Goal: Task Accomplishment & Management: Manage account settings

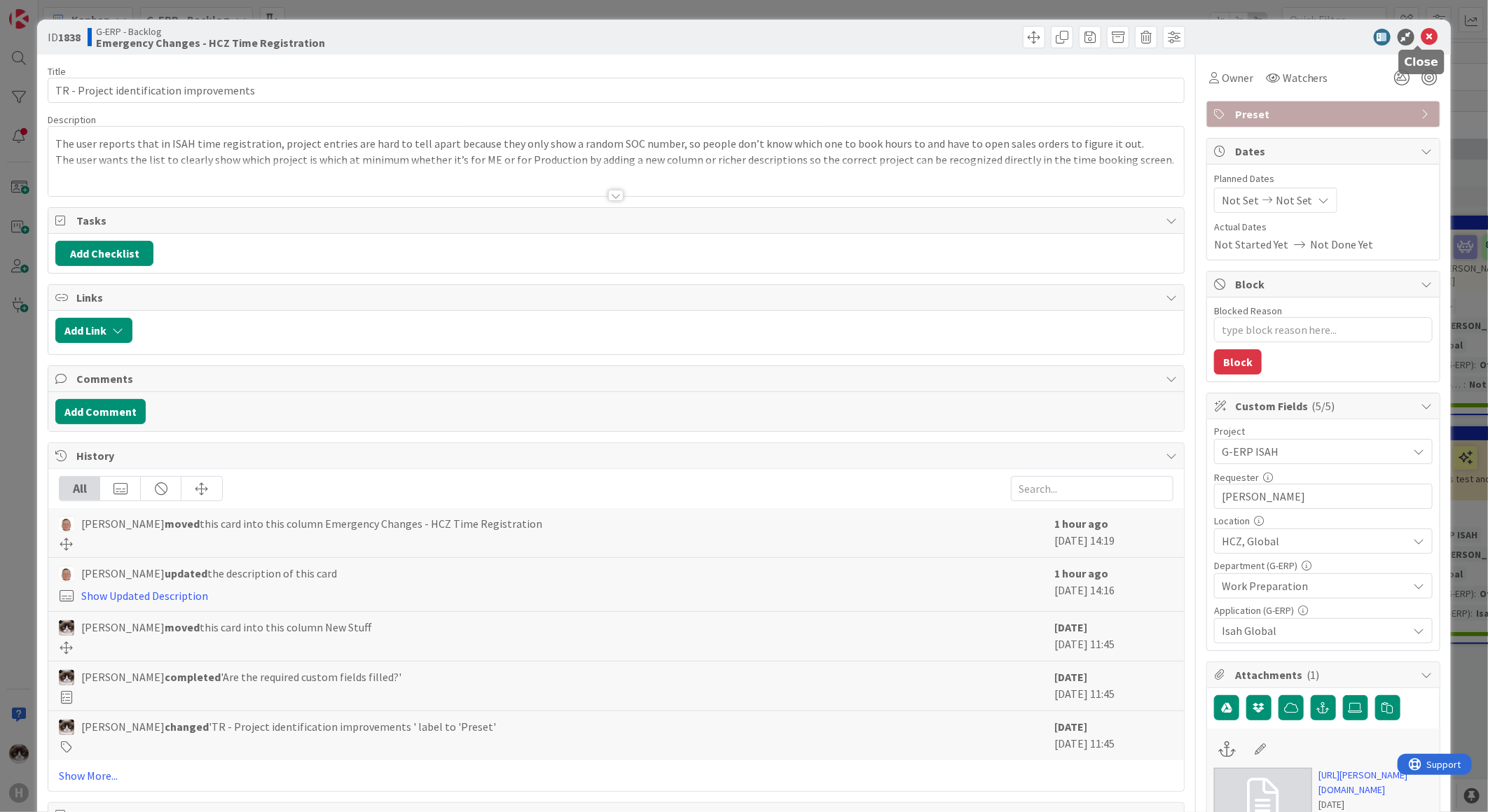
click at [1426, 38] on icon at bounding box center [1430, 37] width 17 height 17
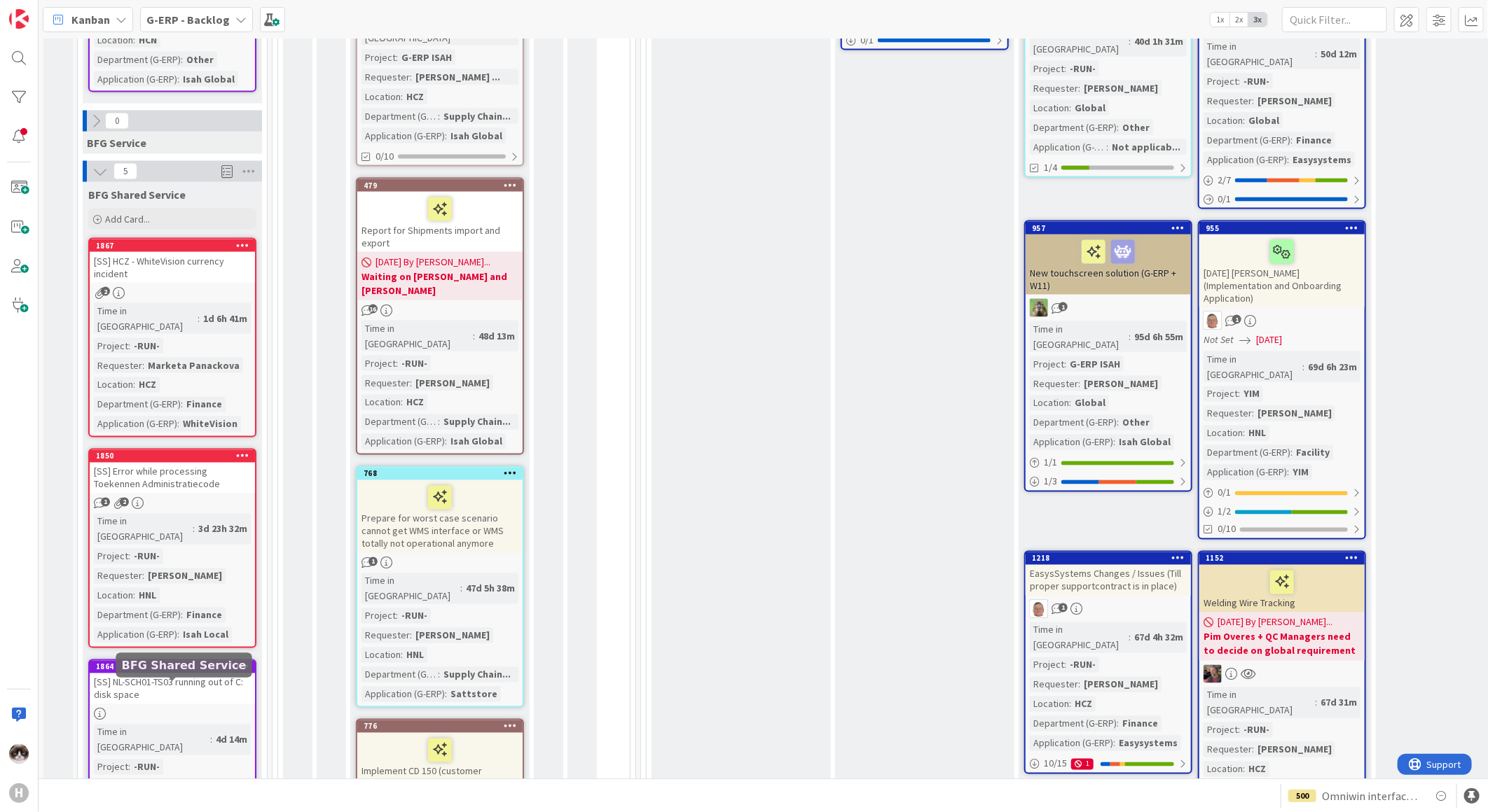
scroll to position [1322, 0]
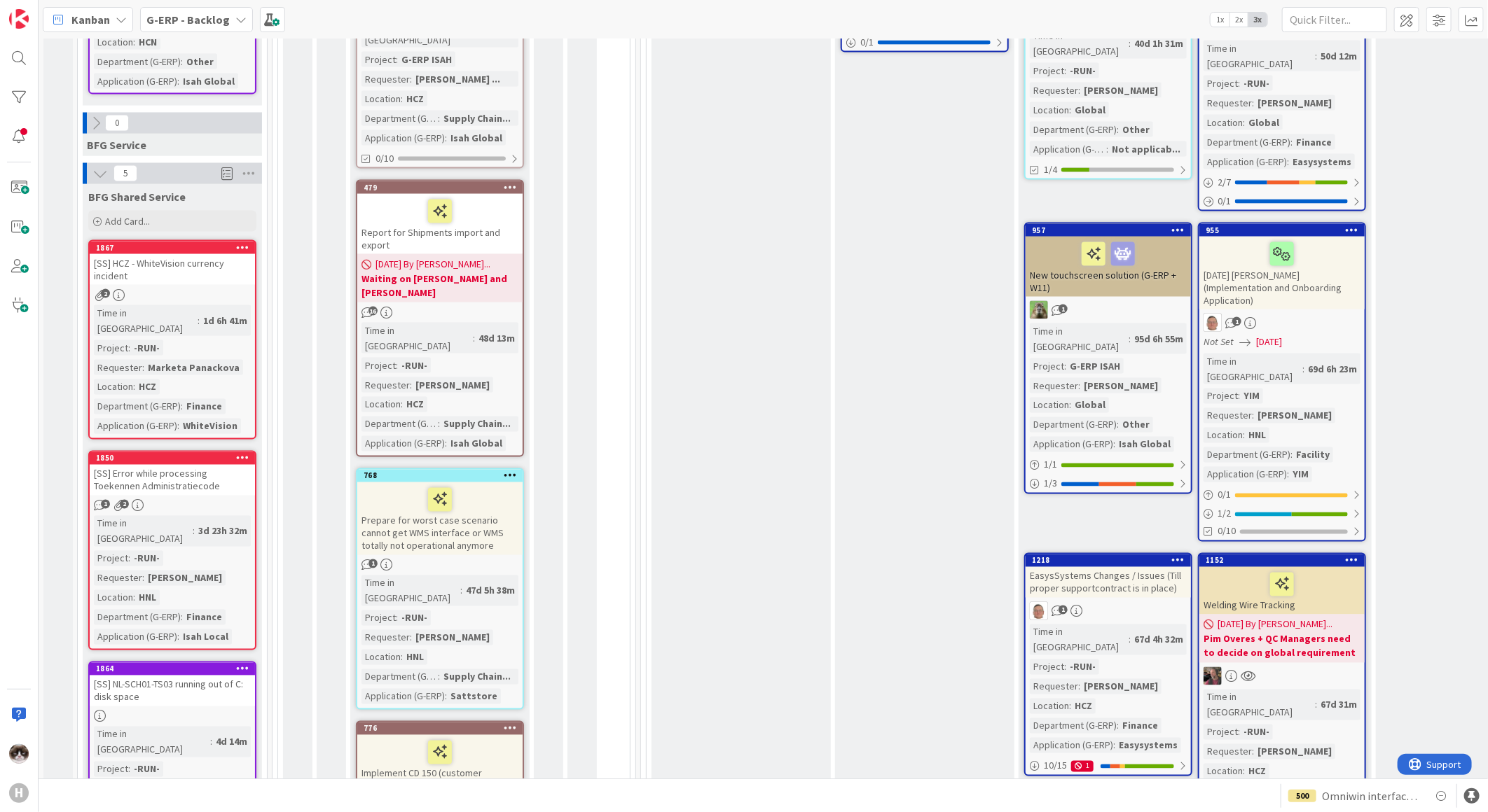
click at [203, 711] on div at bounding box center [172, 717] width 165 height 12
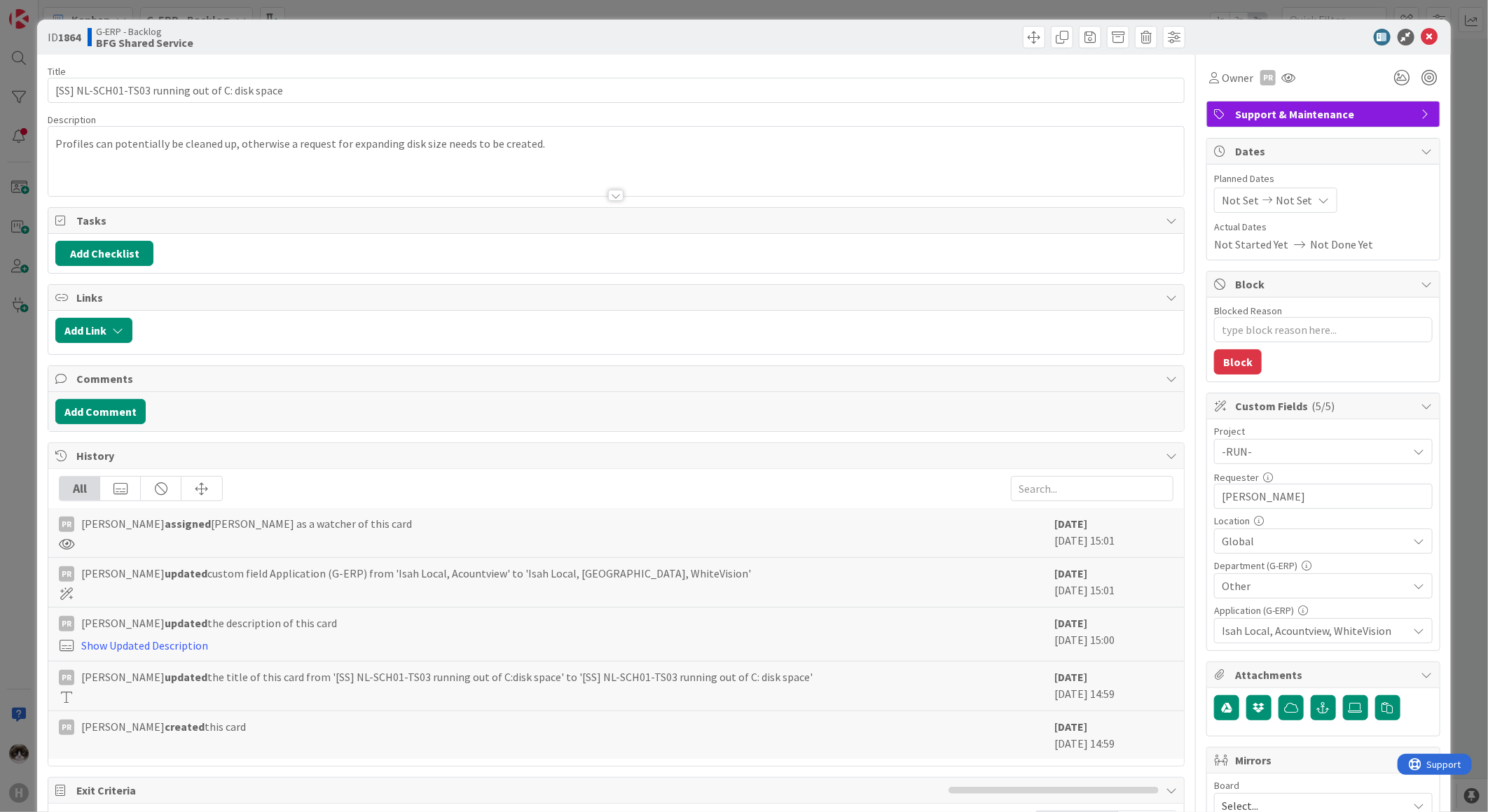
click at [533, 169] on div at bounding box center [616, 177] width 1135 height 36
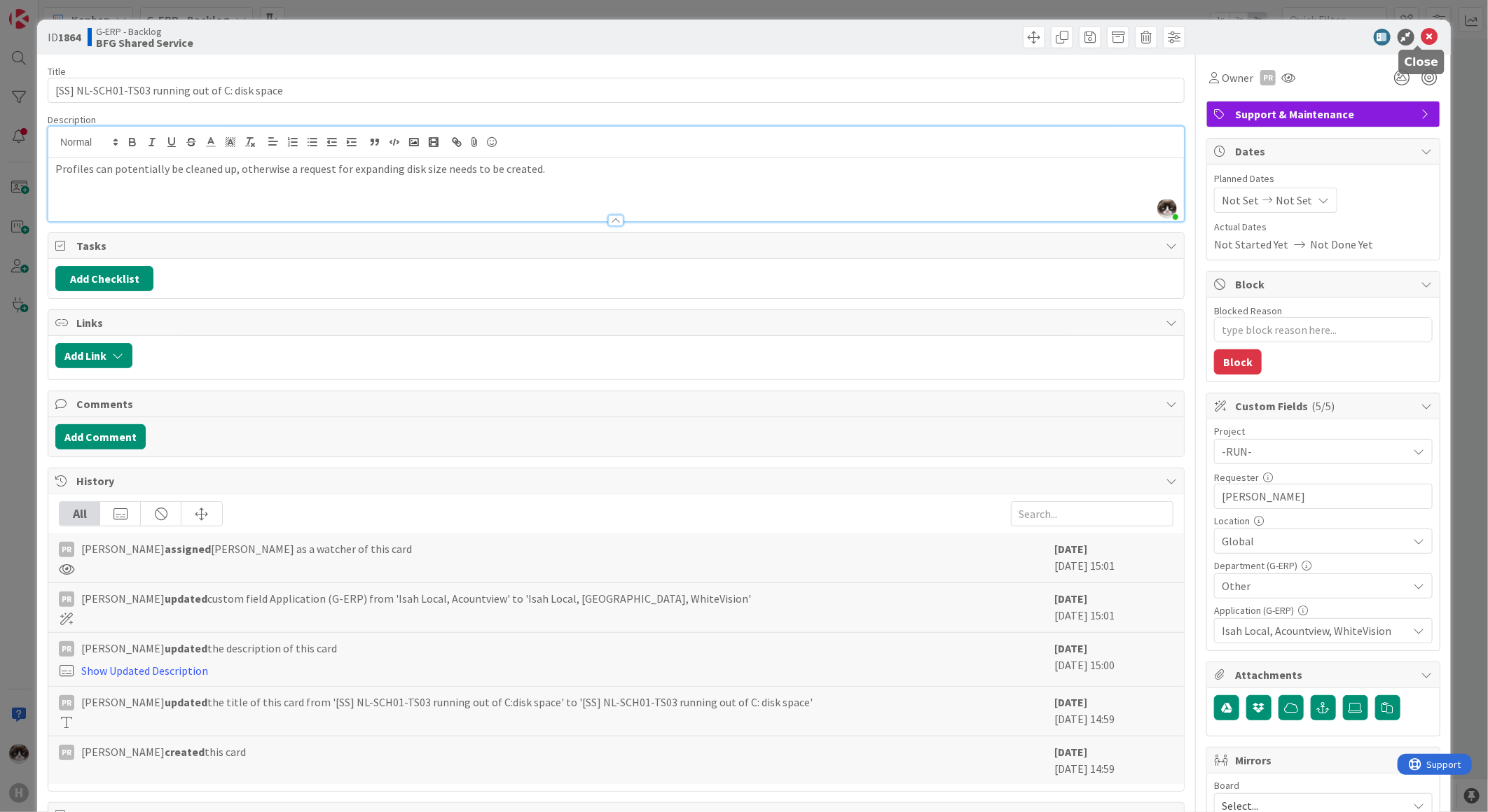
click at [1422, 39] on icon at bounding box center [1430, 37] width 17 height 17
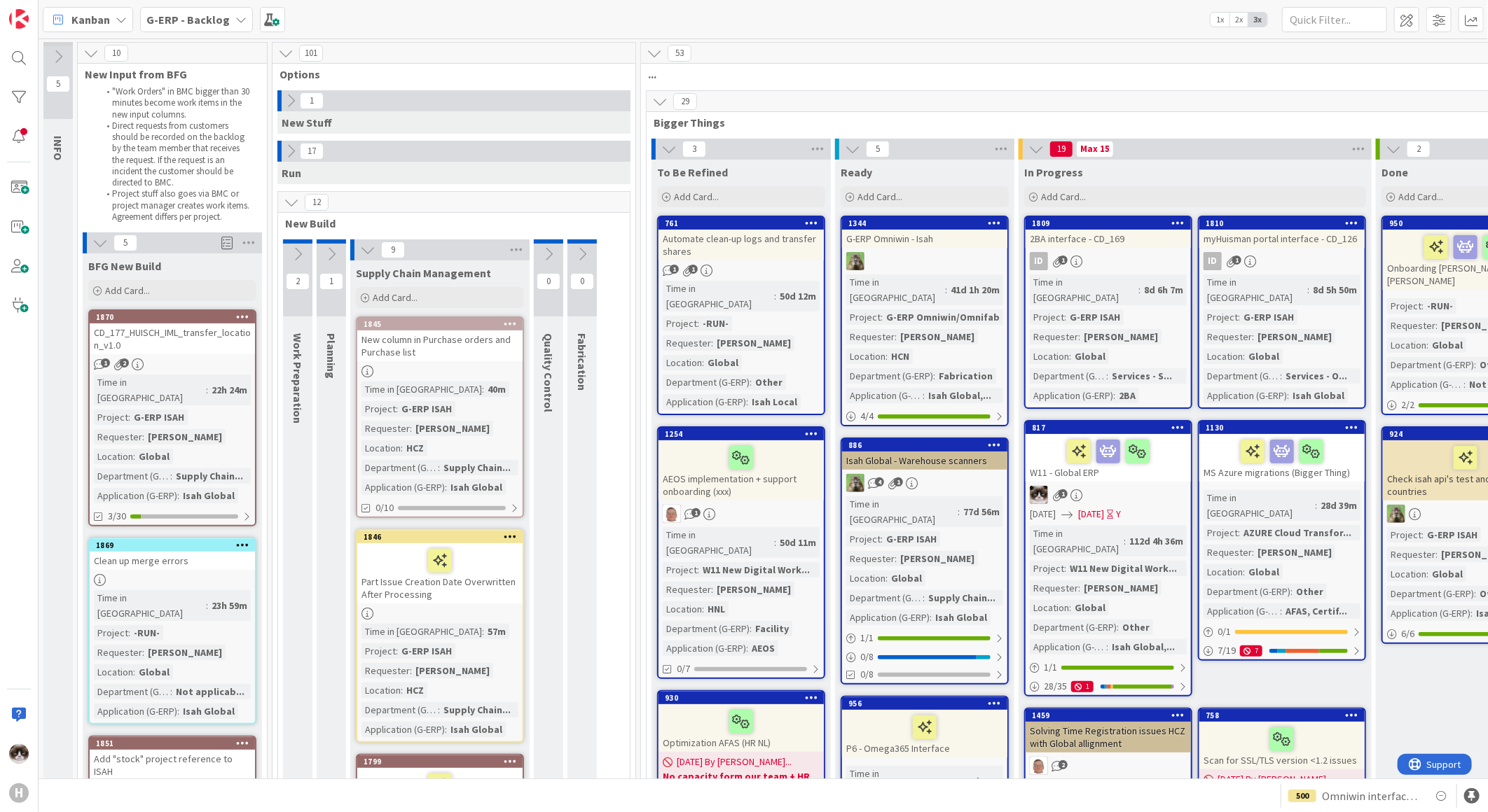
click at [194, 22] on b "G-ERP - Backlog" at bounding box center [188, 19] width 83 height 14
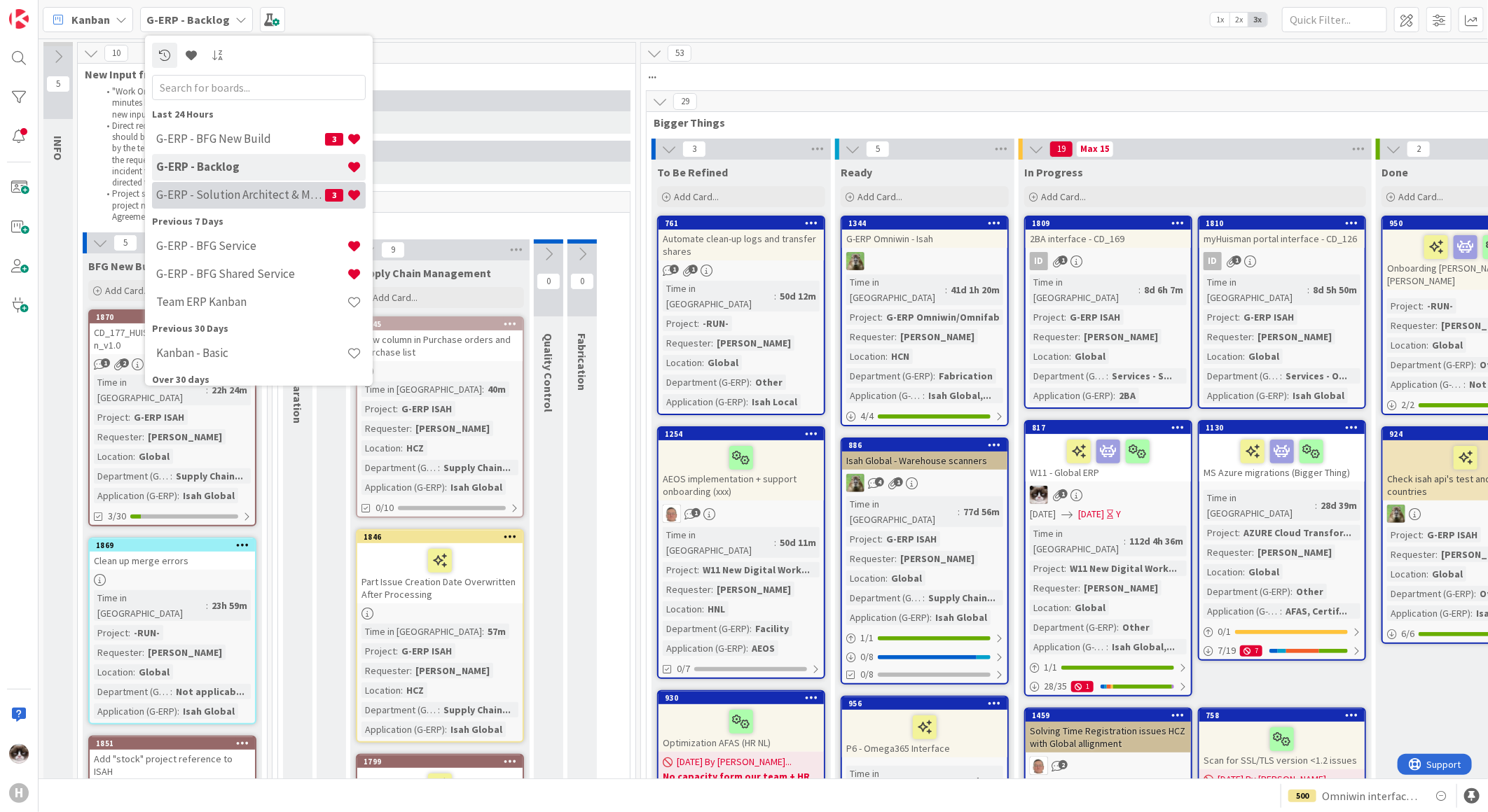
click at [222, 204] on div "G-ERP - Solution Architect & Management 3" at bounding box center [258, 195] width 213 height 27
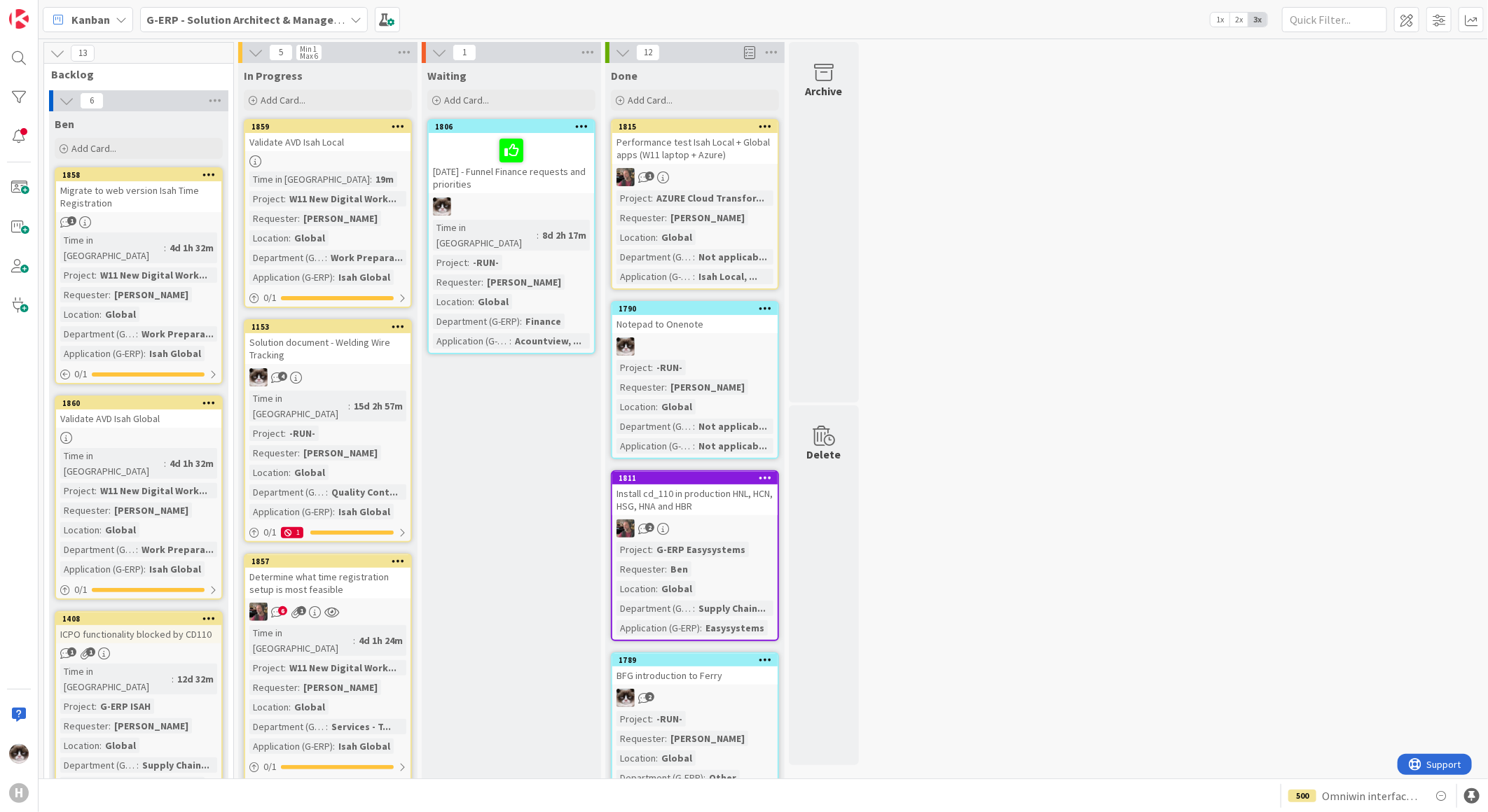
click at [374, 159] on div at bounding box center [327, 161] width 165 height 12
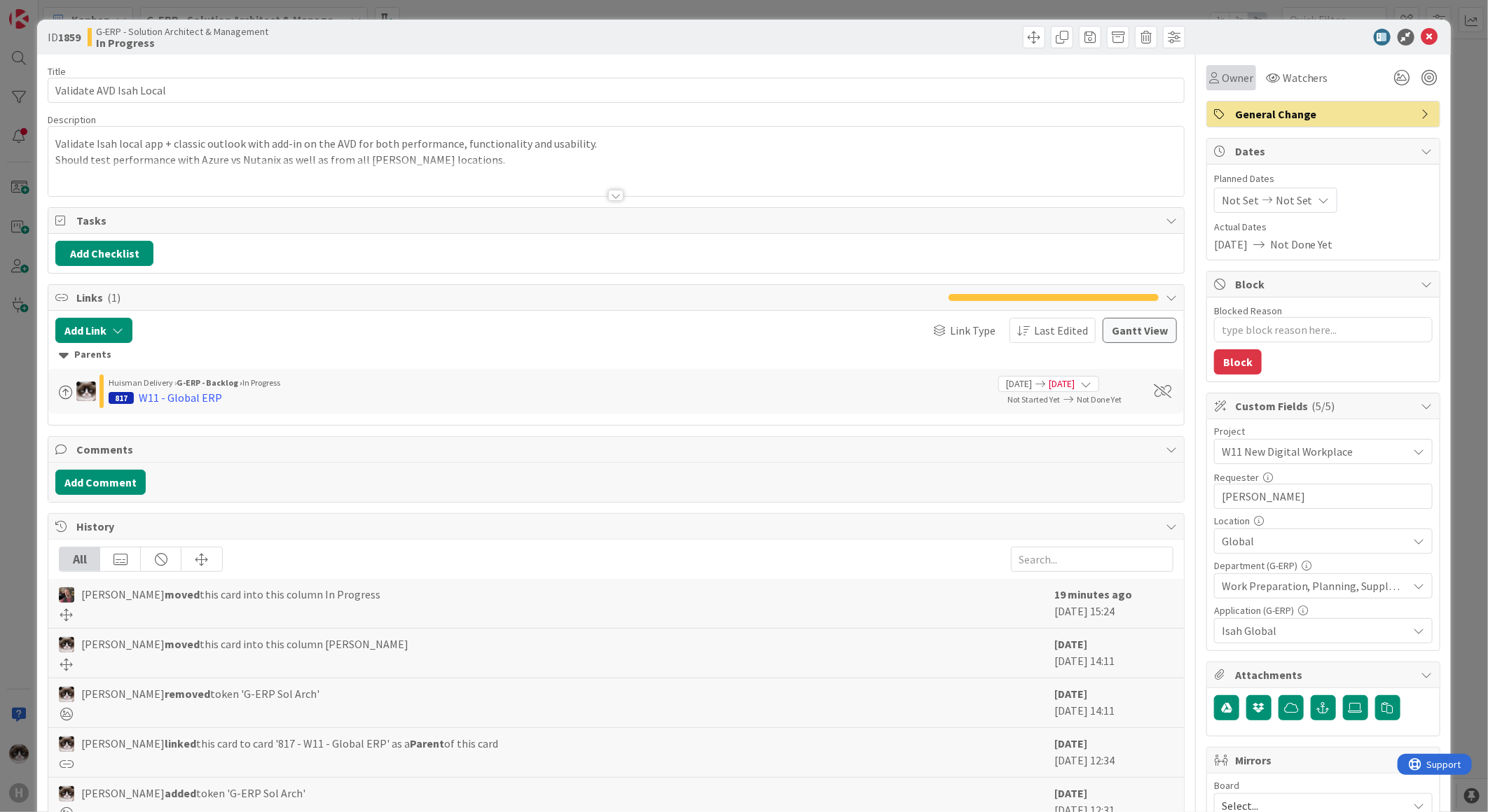
click at [1231, 86] on div "Owner" at bounding box center [1232, 78] width 50 height 25
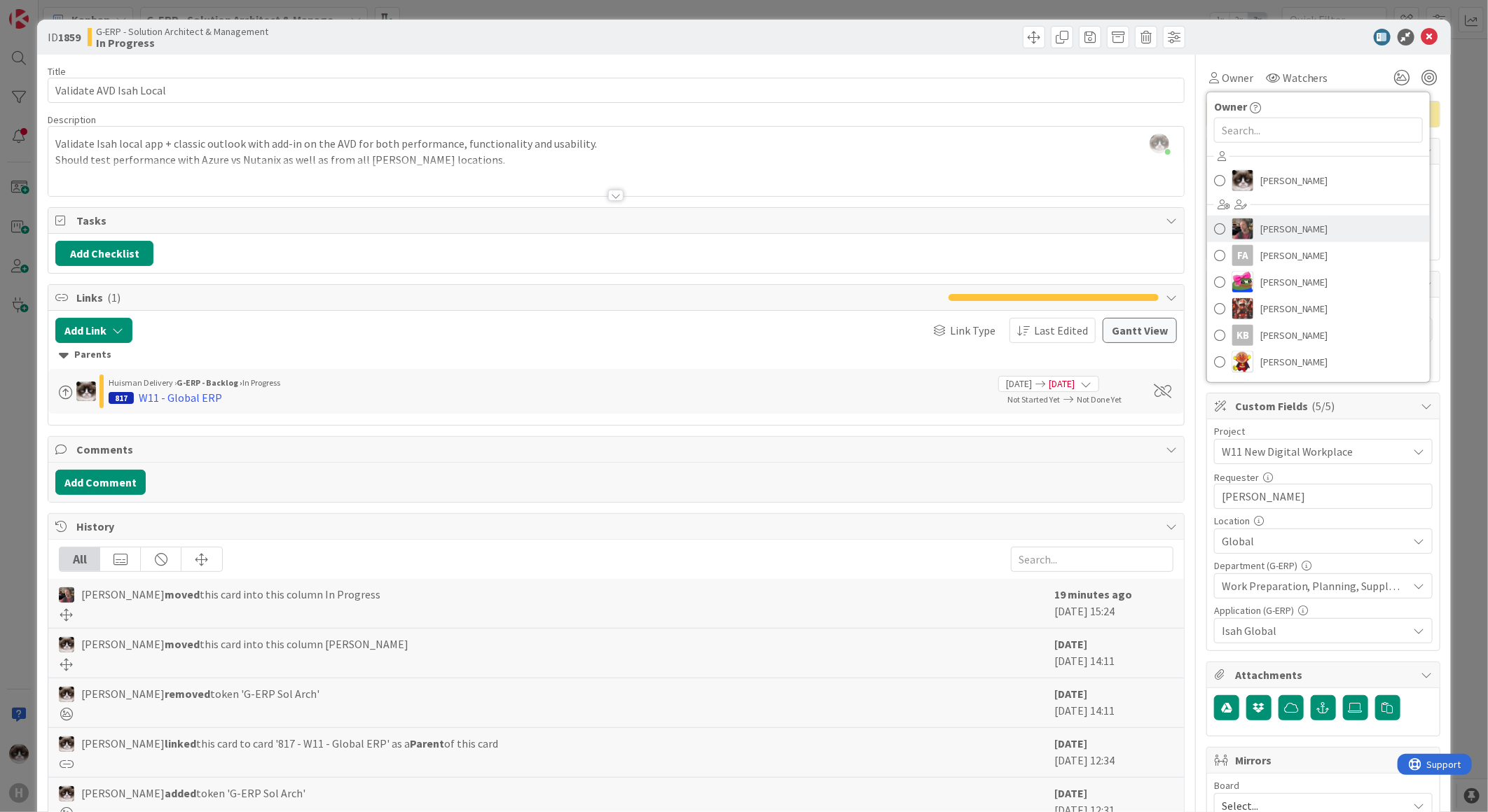
click at [1261, 218] on span "[PERSON_NAME]" at bounding box center [1295, 228] width 68 height 21
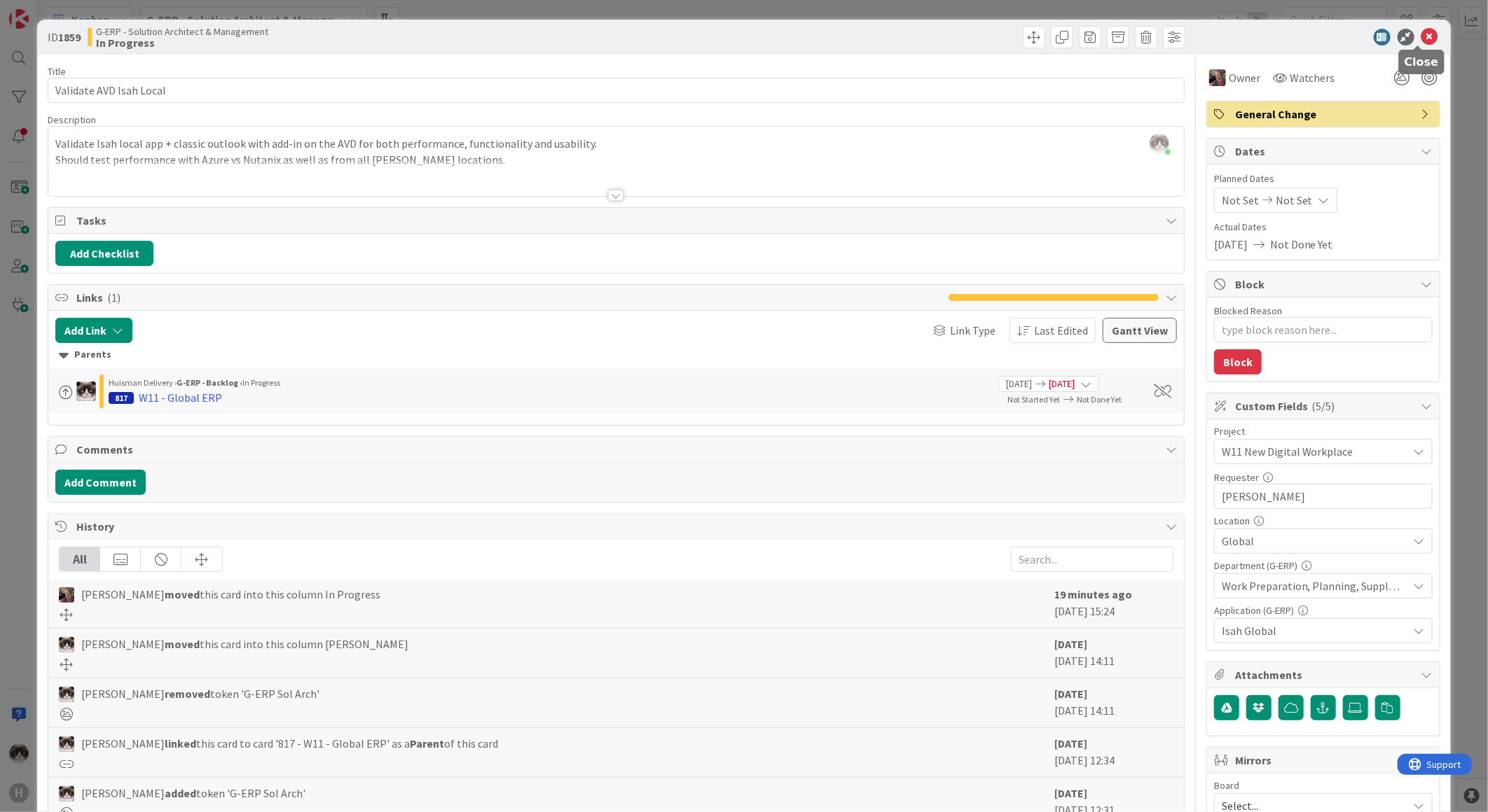
click at [1422, 36] on icon at bounding box center [1430, 37] width 17 height 17
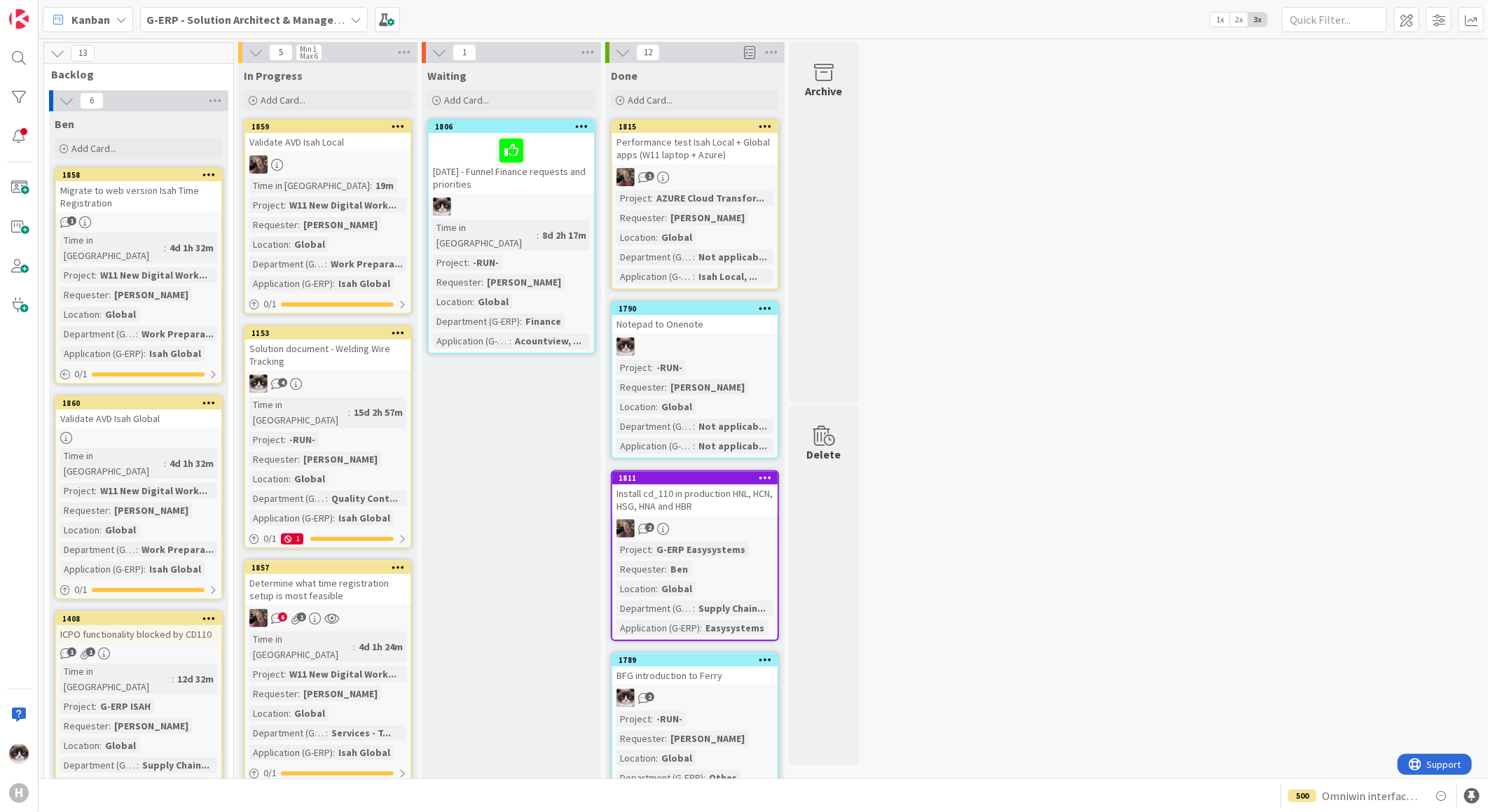
click at [388, 609] on div "6 1" at bounding box center [327, 618] width 165 height 18
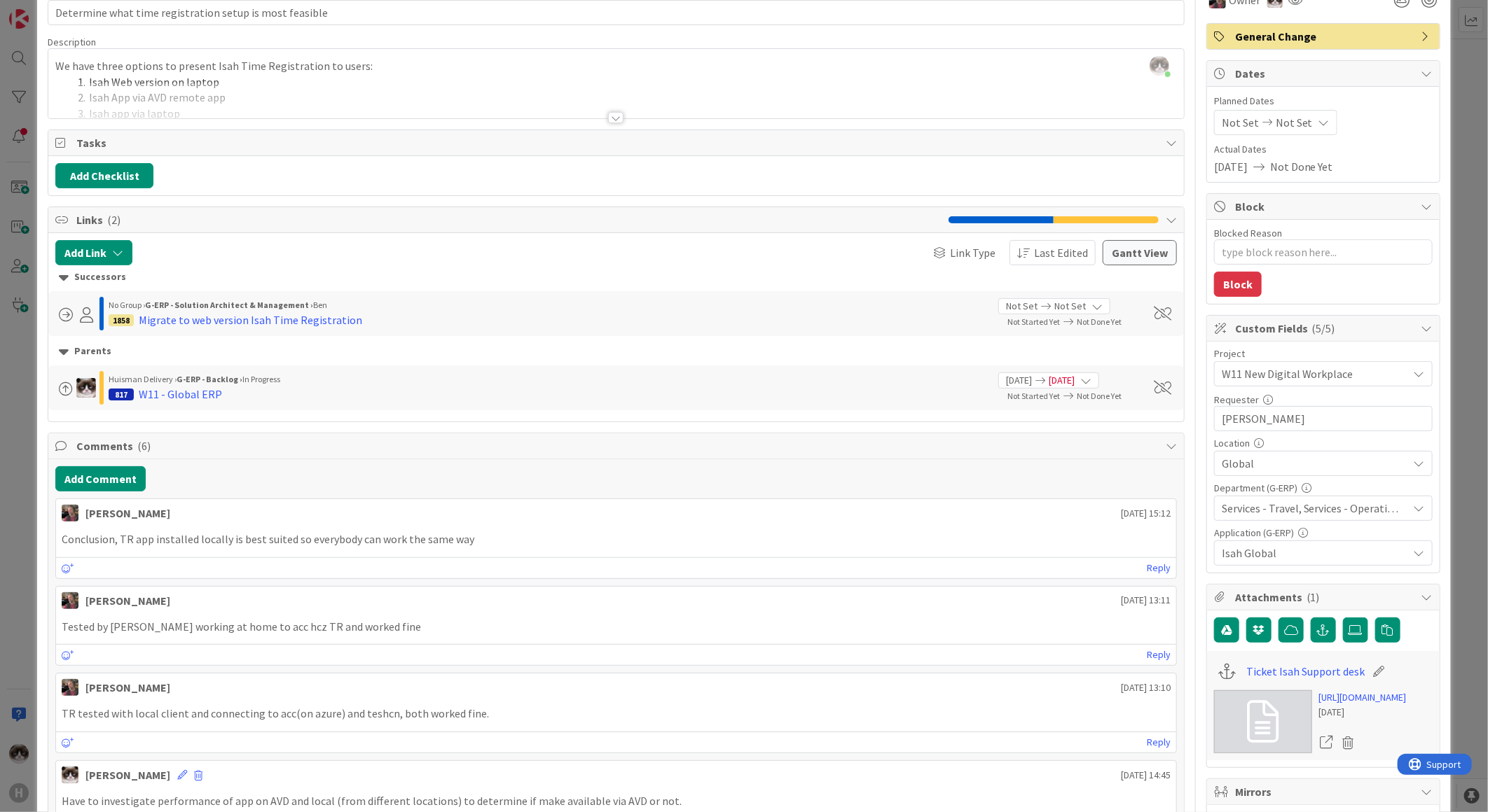
scroll to position [233, 0]
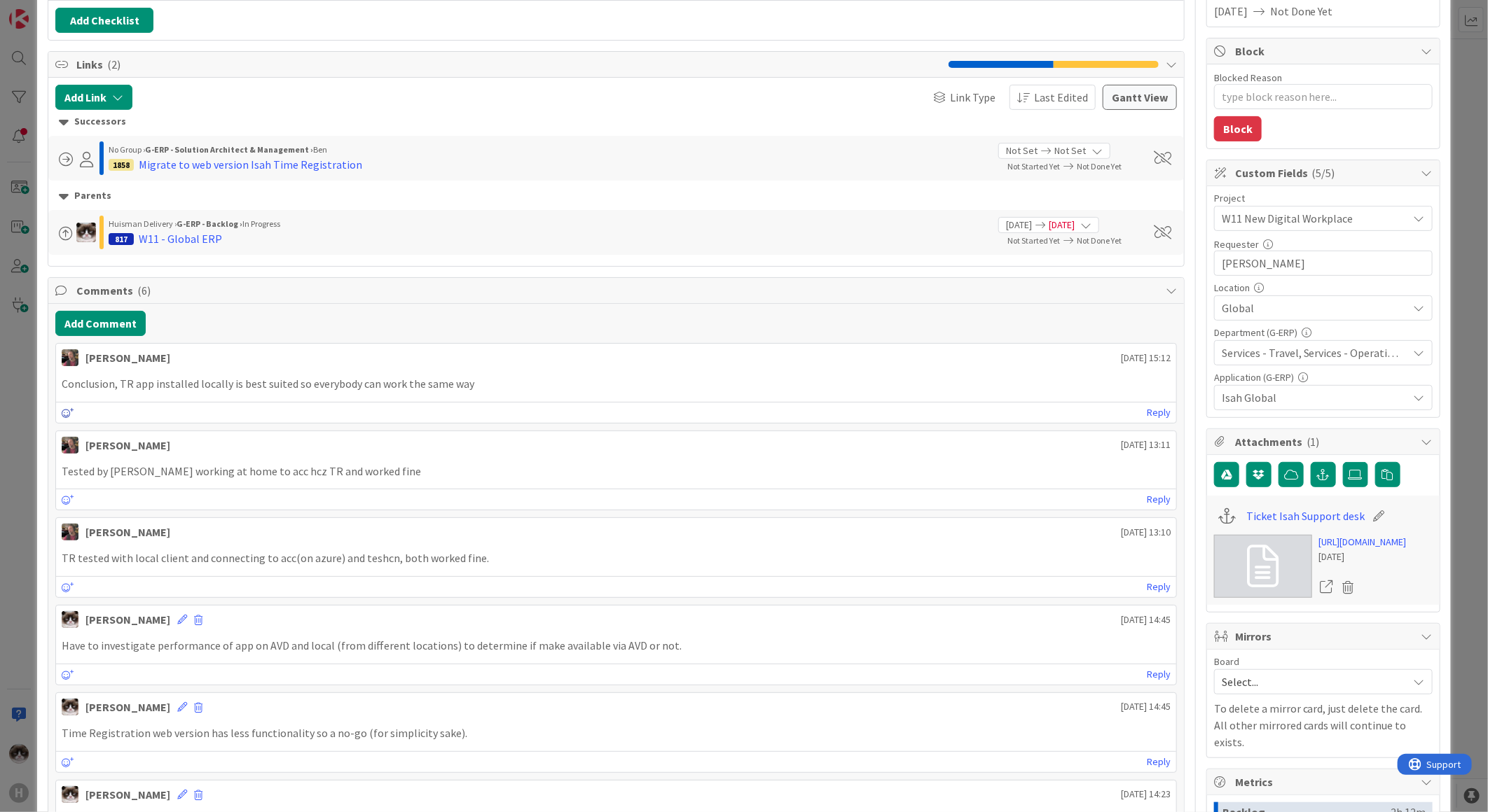
click at [70, 411] on icon at bounding box center [67, 413] width 12 height 10
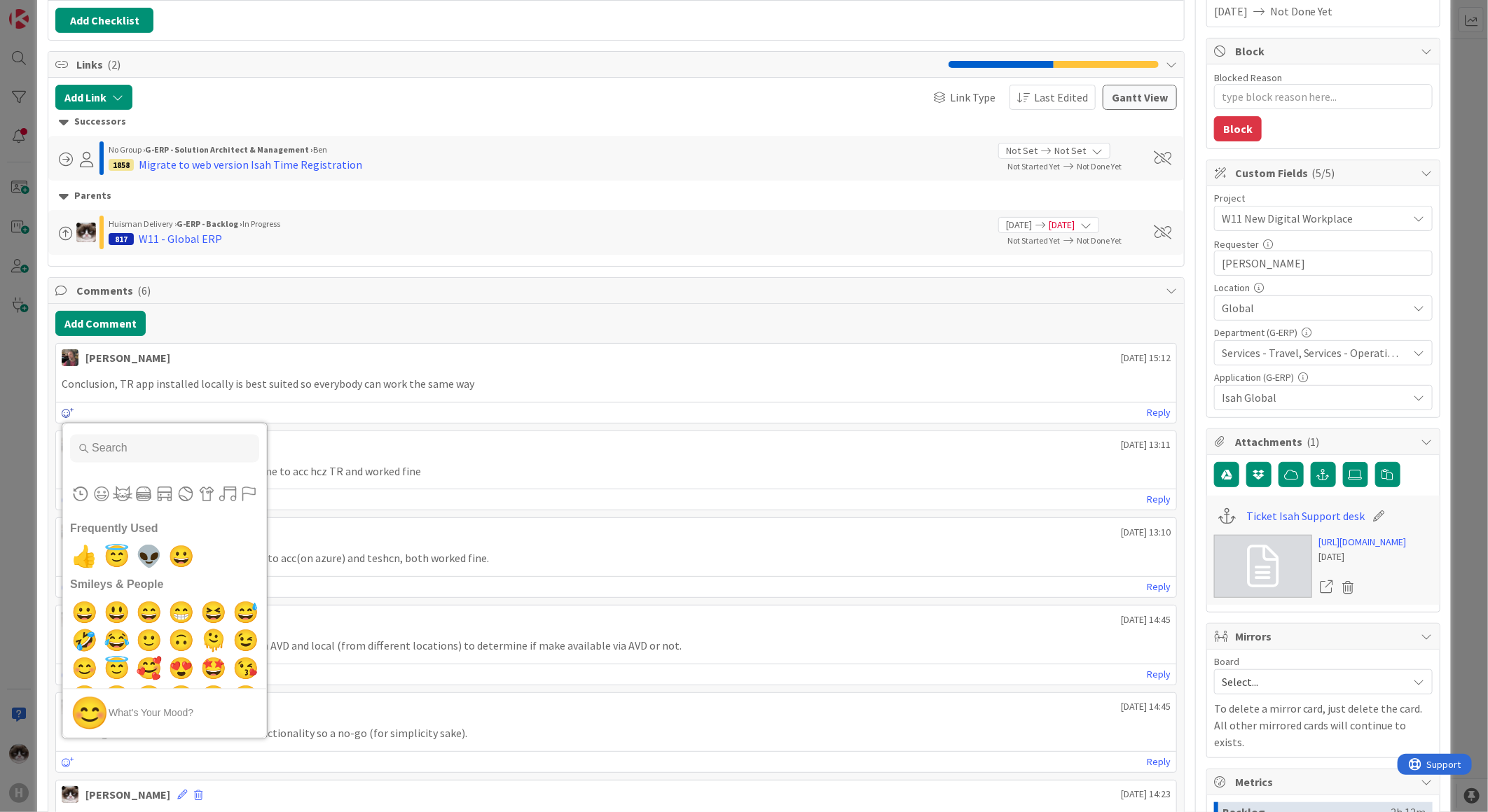
click at [66, 416] on icon at bounding box center [67, 413] width 12 height 10
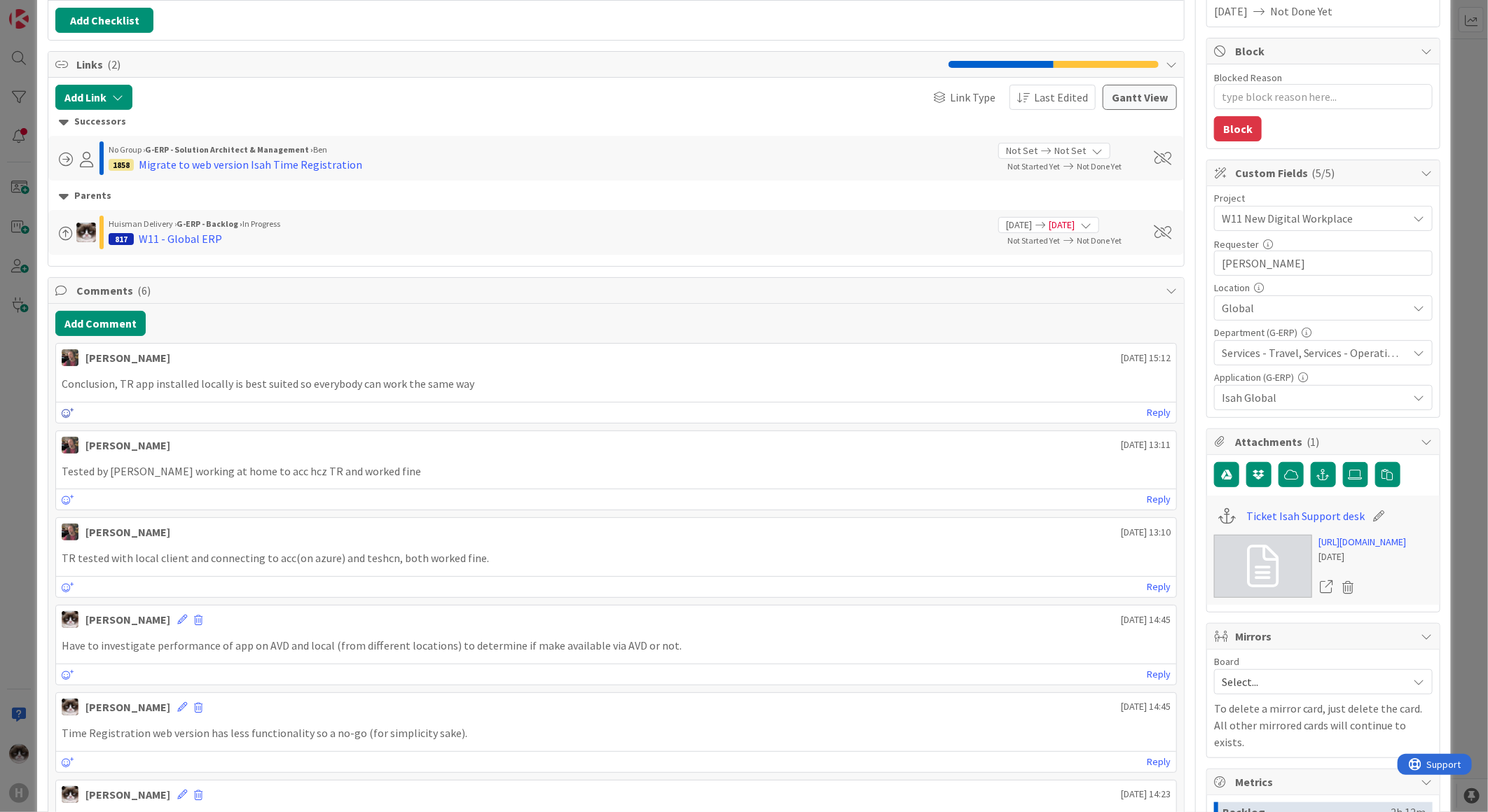
click at [67, 416] on icon at bounding box center [67, 413] width 12 height 10
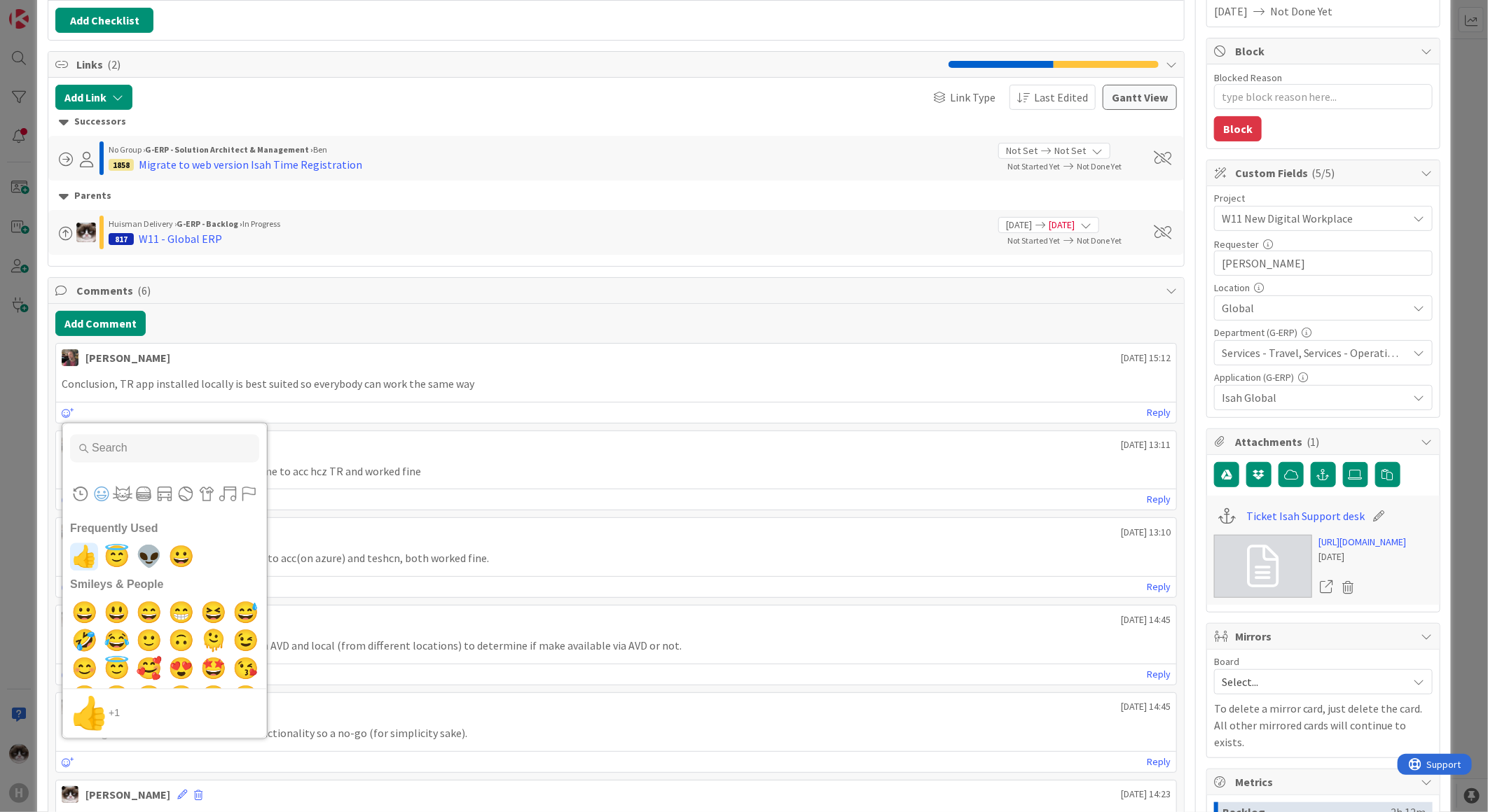
click at [84, 562] on span "👍" at bounding box center [85, 557] width 33 height 28
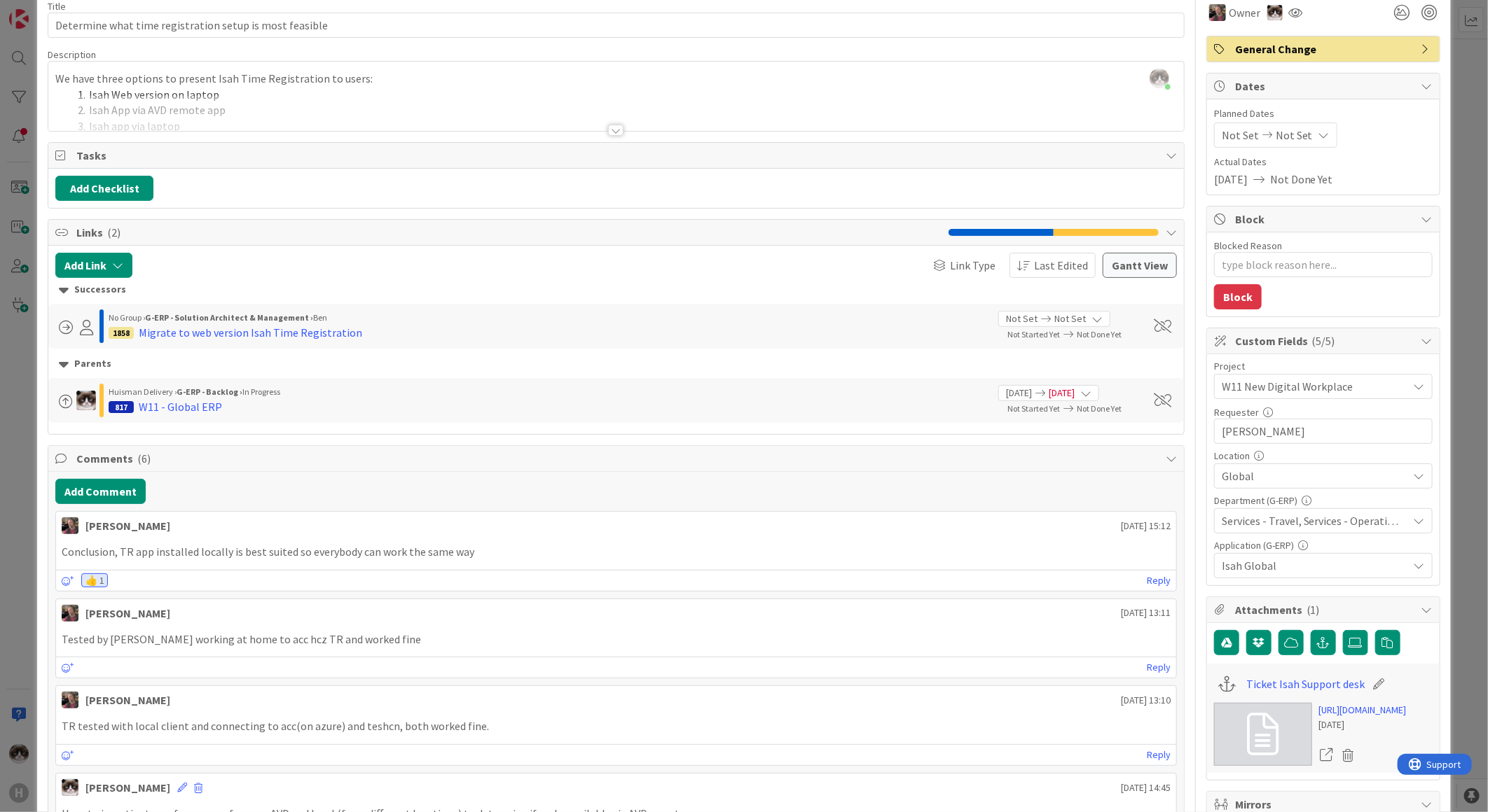
scroll to position [0, 0]
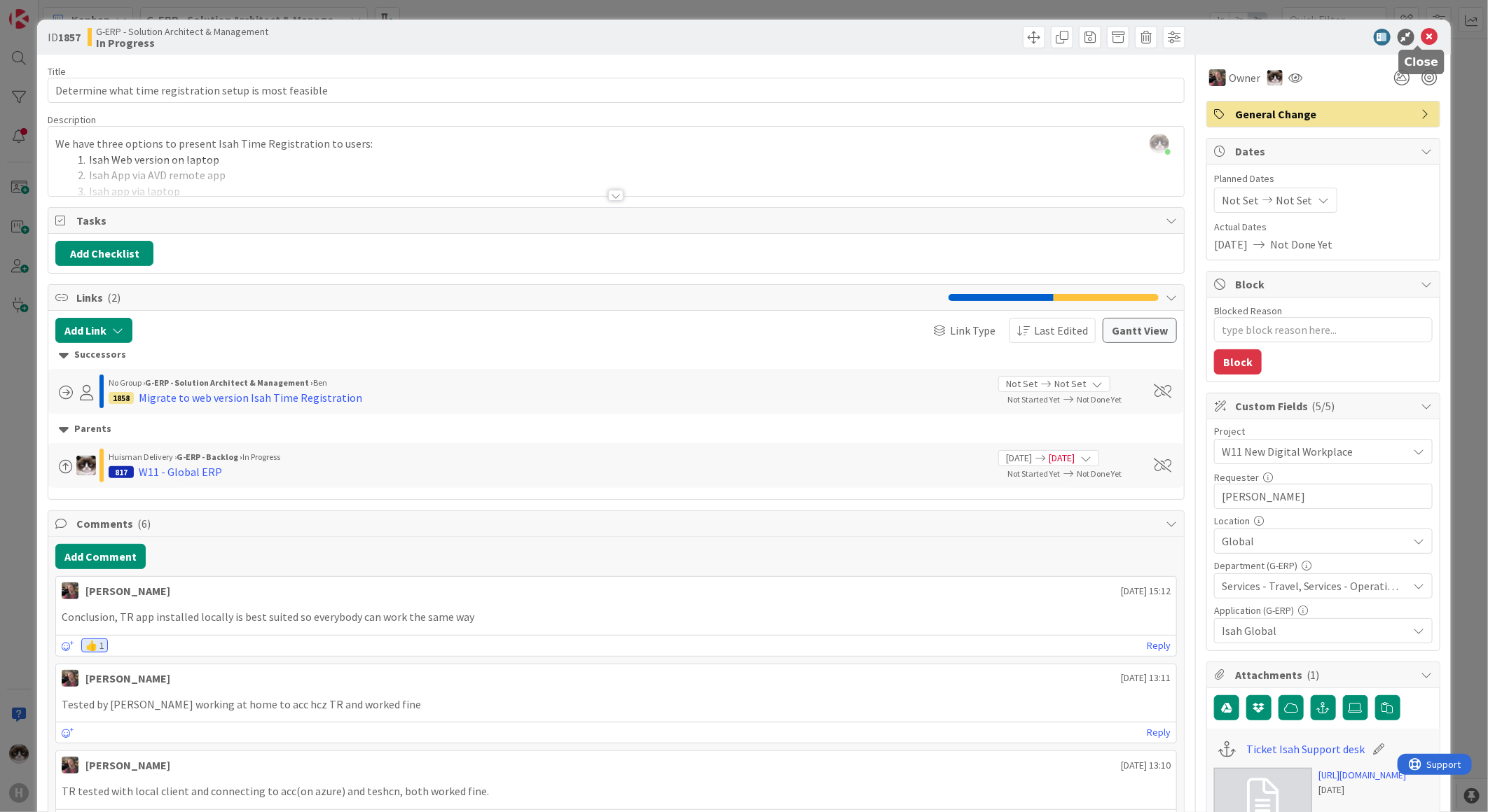
click at [1422, 36] on icon at bounding box center [1430, 37] width 17 height 17
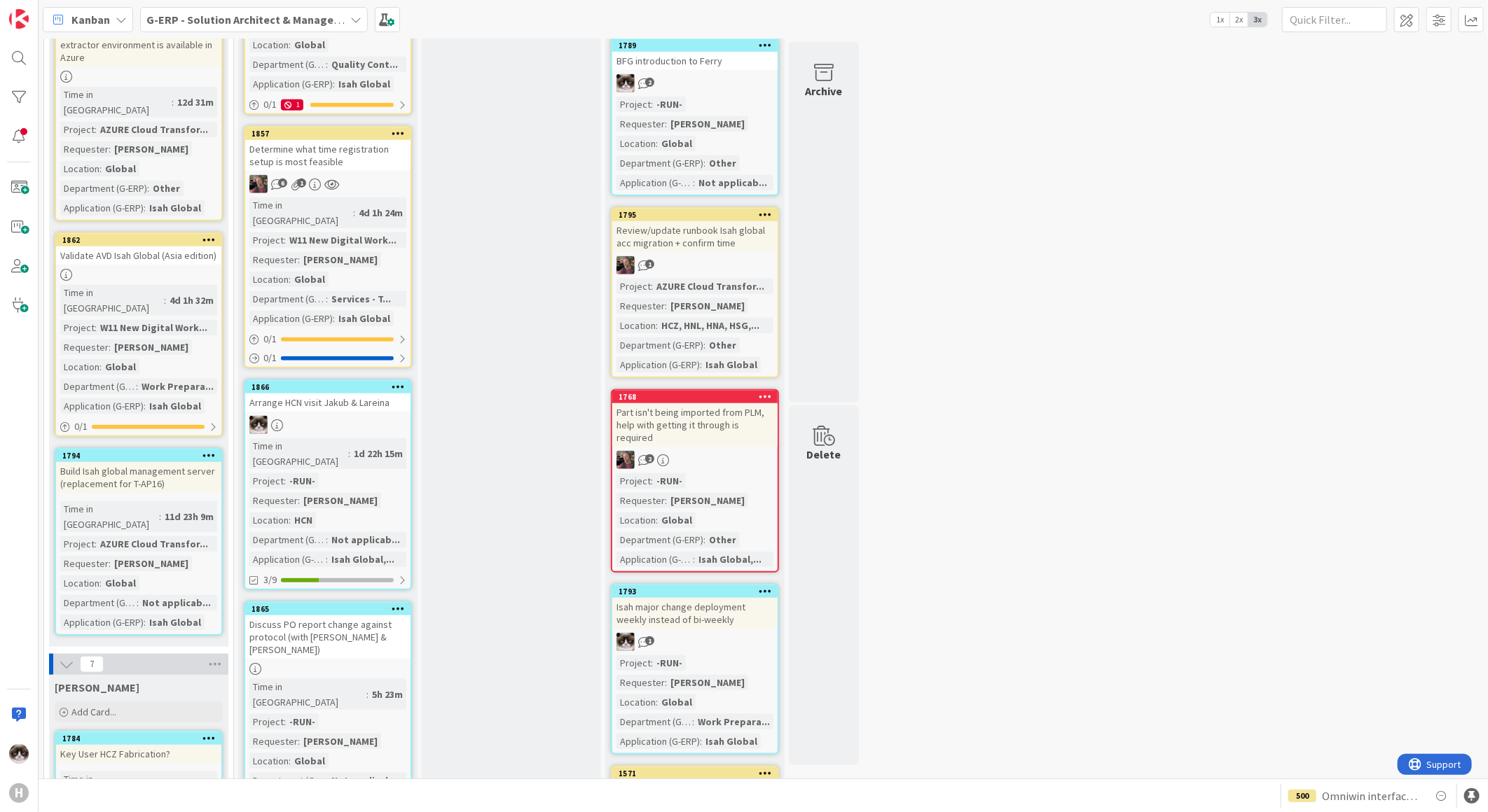
scroll to position [700, 0]
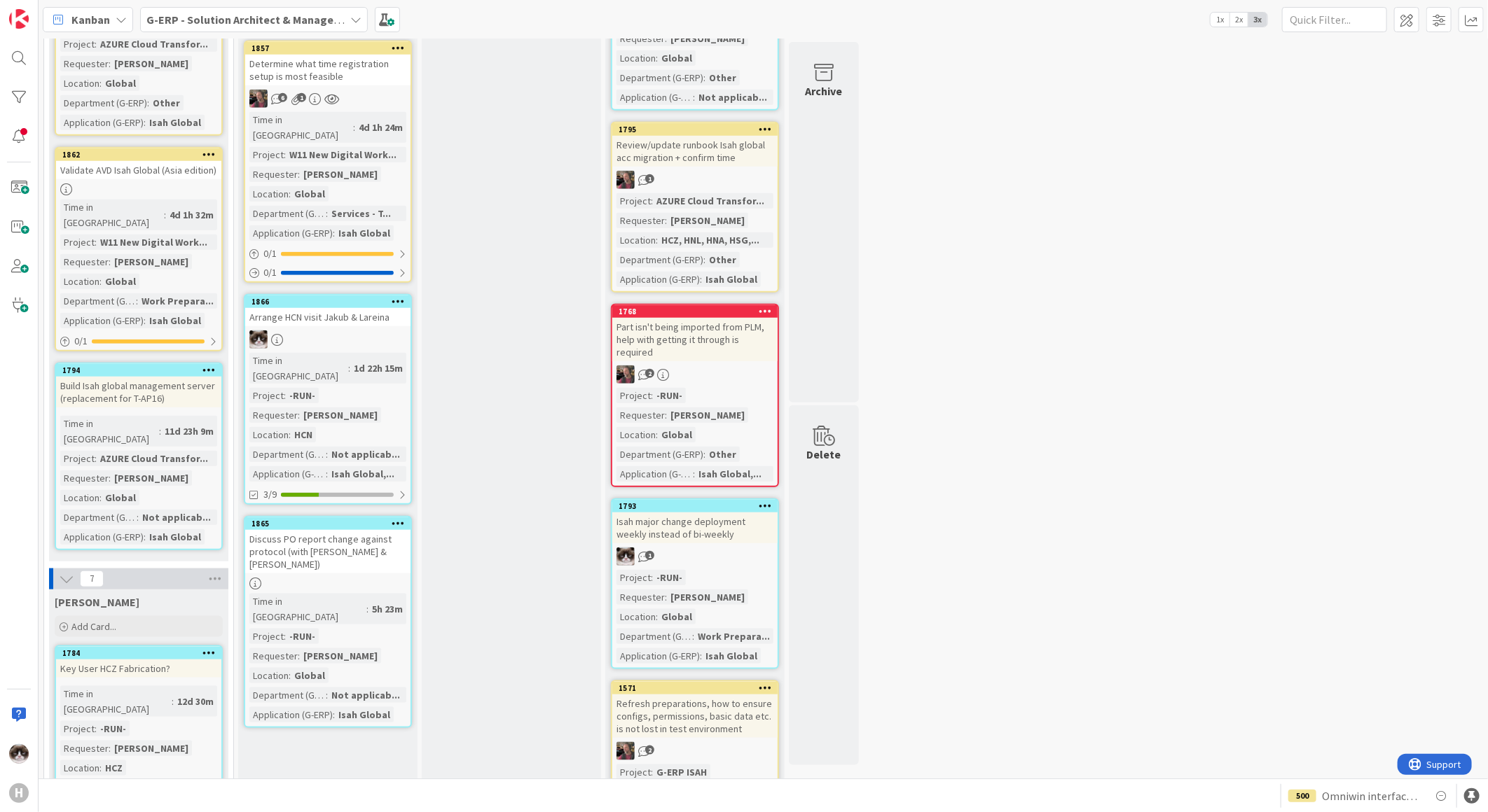
click at [386, 530] on div "Discuss PO report change against protocol (with [PERSON_NAME] & [PERSON_NAME])" at bounding box center [327, 552] width 165 height 43
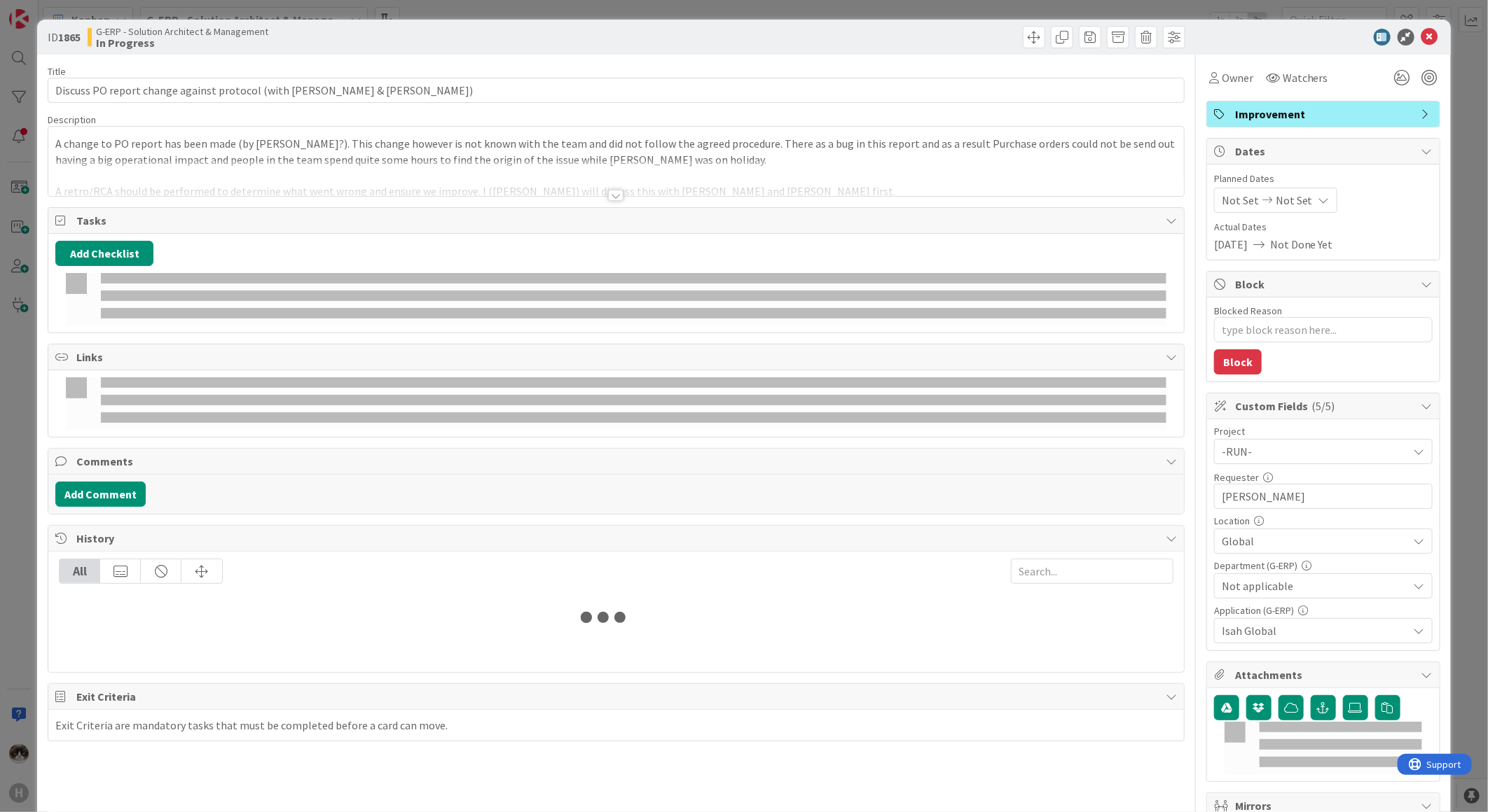
type textarea "x"
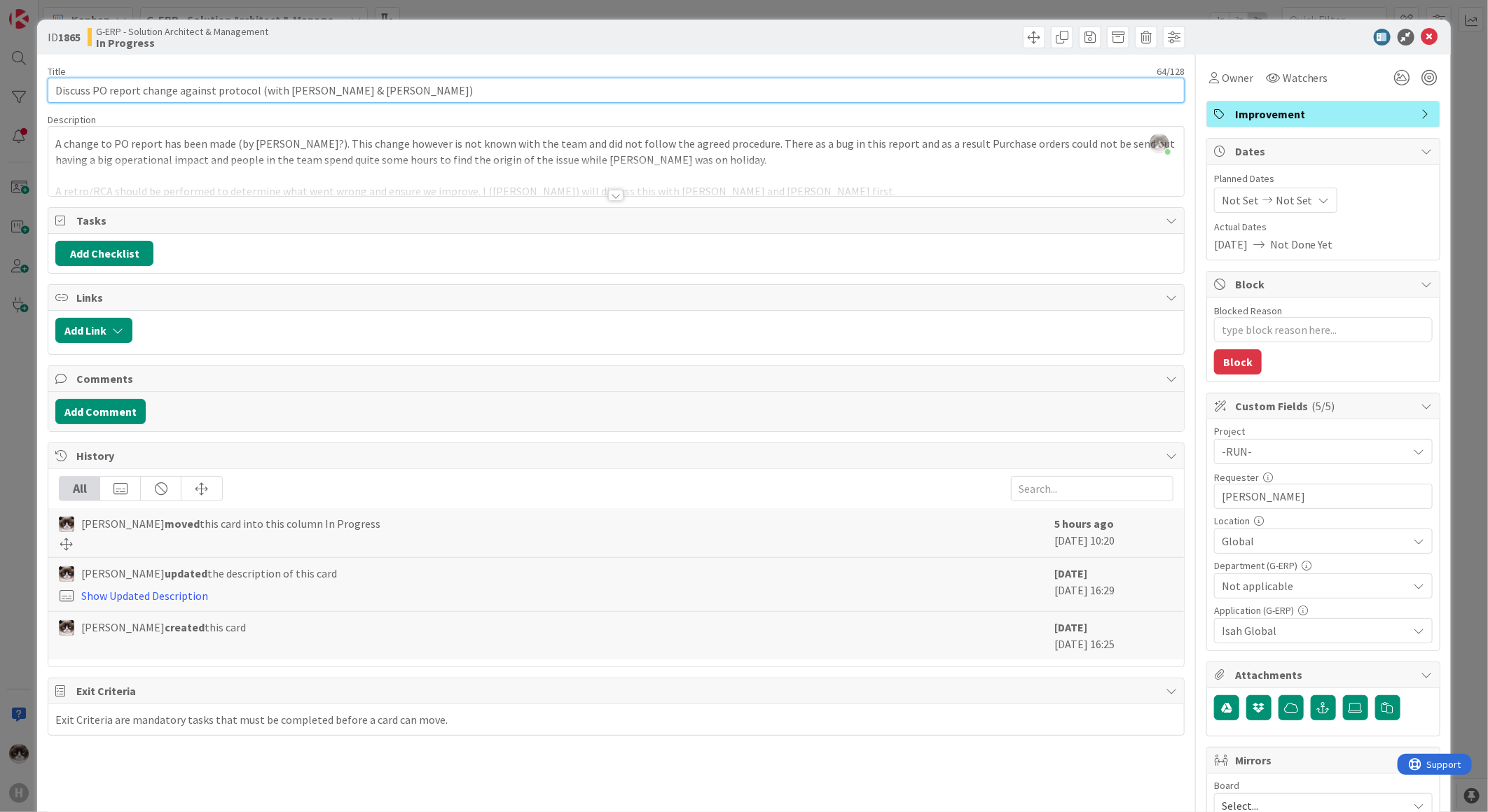
drag, startPoint x: 410, startPoint y: 86, endPoint x: 20, endPoint y: 85, distance: 390.0
click at [20, 85] on div "ID 1865 G-ERP - Solution Architect & Management In Progress Title 64 / 128 Disc…" at bounding box center [744, 406] width 1488 height 812
type input "Discuss PO i"
type textarea "x"
drag, startPoint x: 222, startPoint y: 95, endPoint x: 44, endPoint y: 92, distance: 178.0
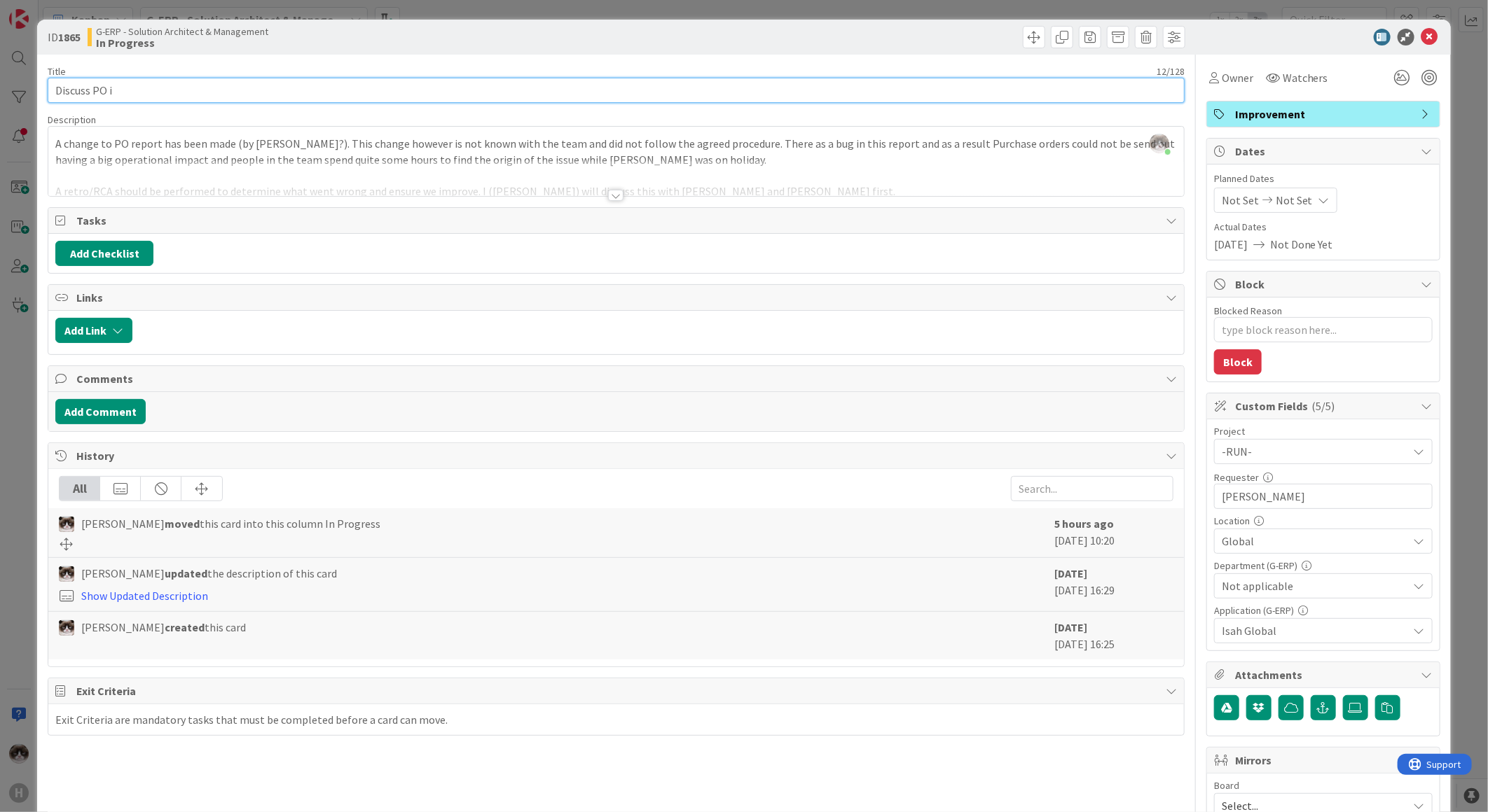
click at [44, 92] on div "ID 1865 G-ERP - Solution Architect & Management In Progress Title 12 / 128 Disc…" at bounding box center [744, 594] width 1414 height 1149
type input "R"
type textarea "x"
type input "RCA"
type textarea "x"
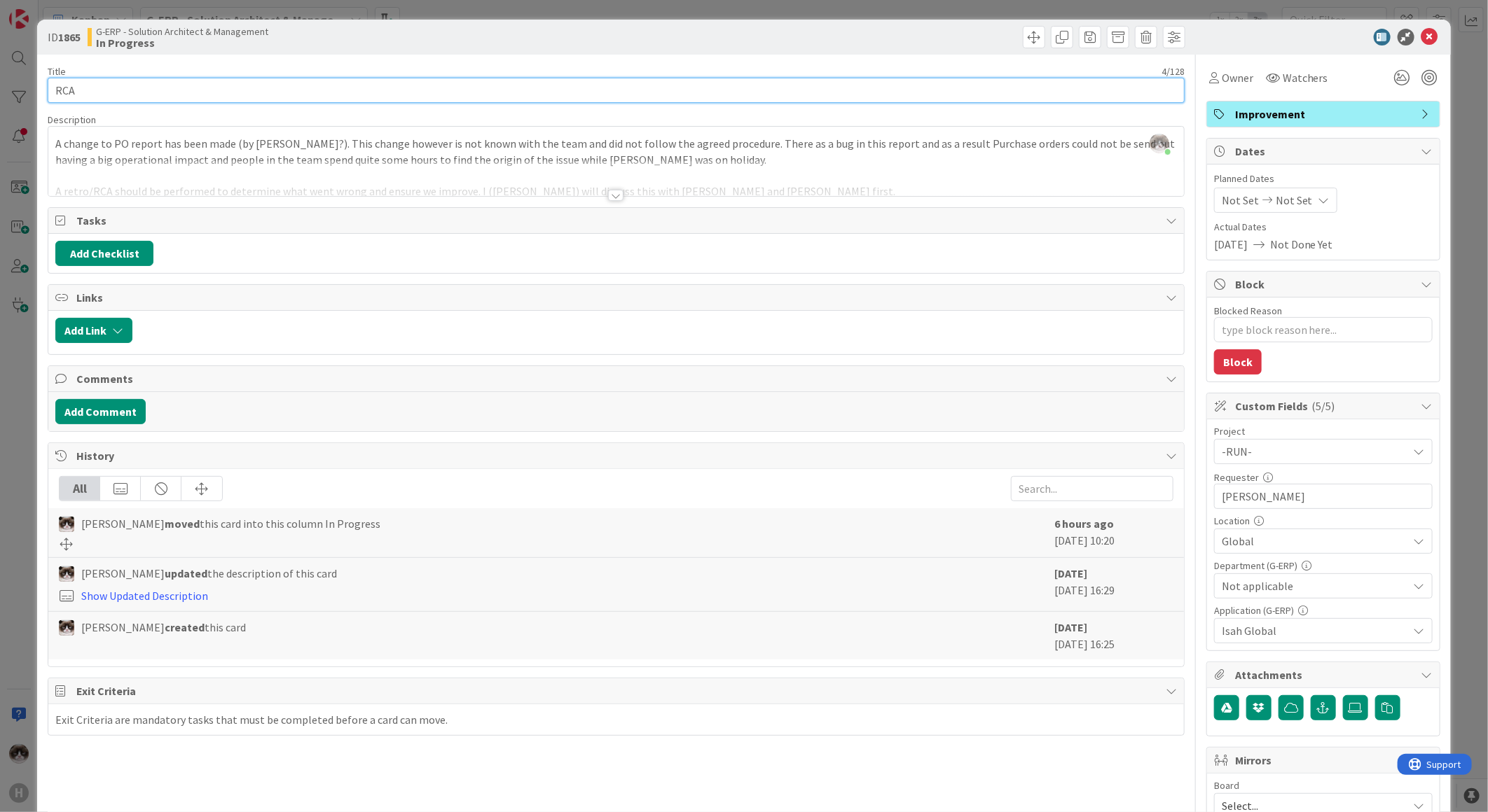
type input "RCA P"
type textarea "x"
type input "RCA PO report icidents."
type textarea "x"
type input "RCA PO report incidents."
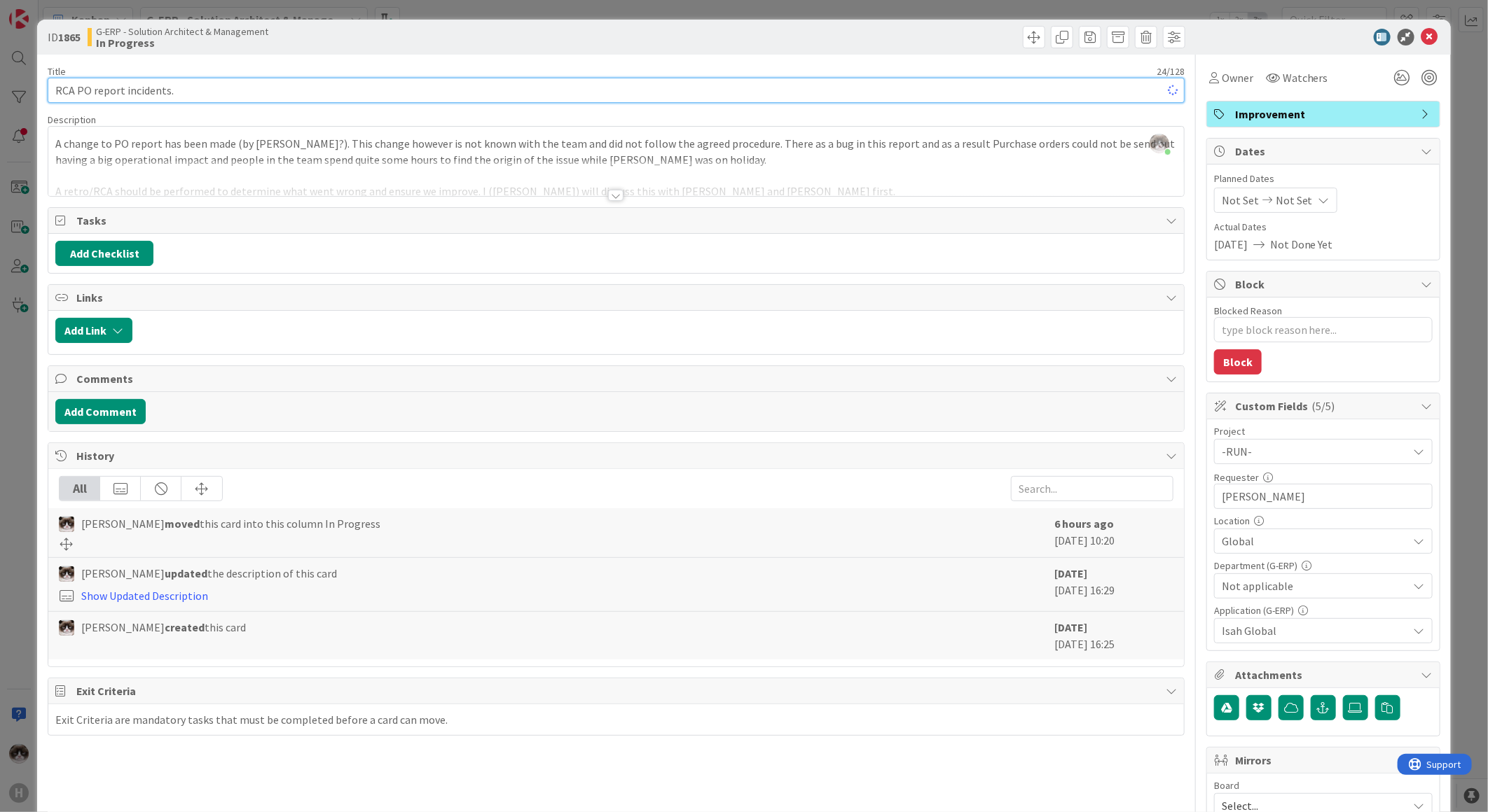
type textarea "x"
type input "RCA PO report incidents."
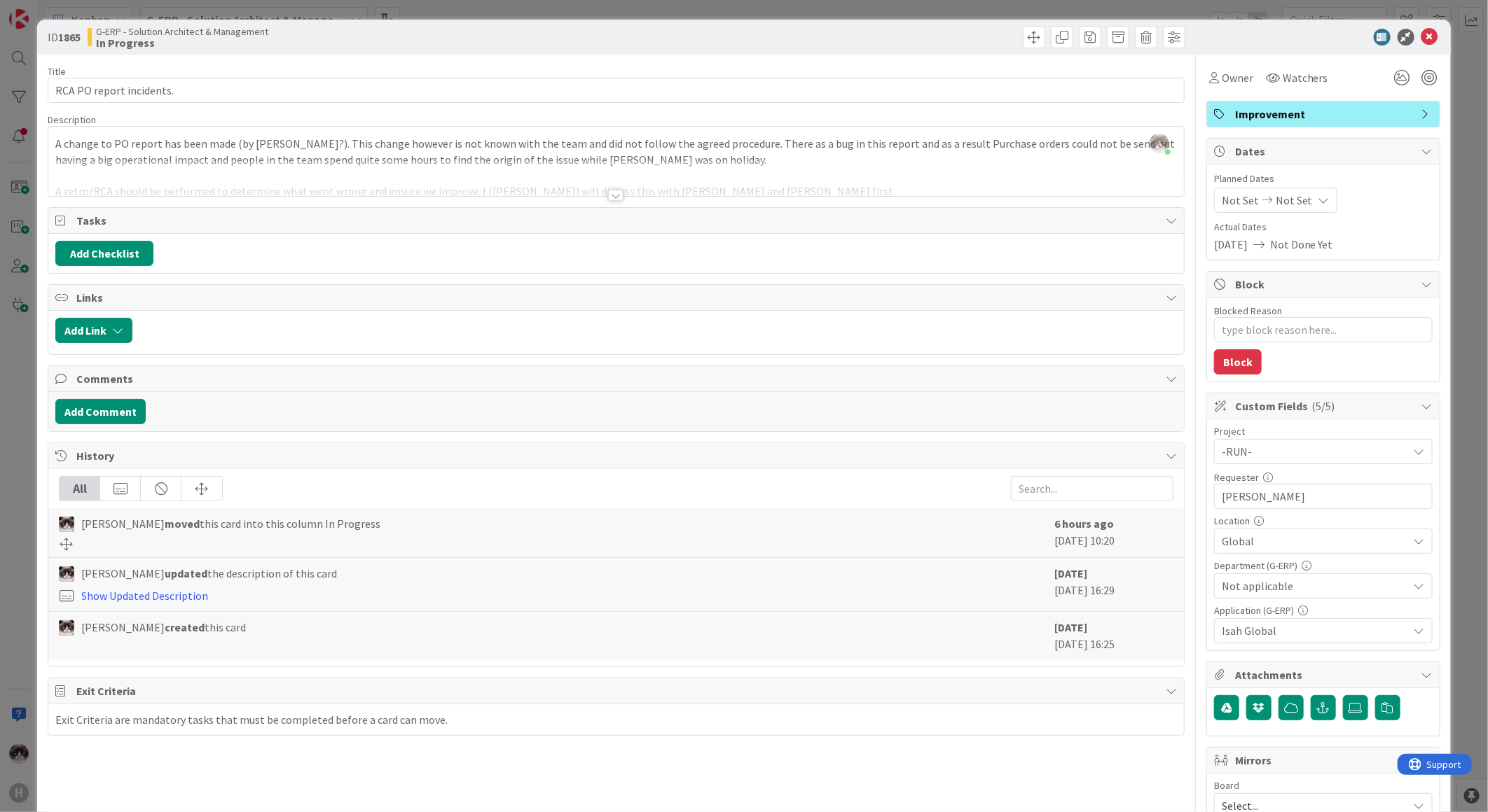
click at [587, 190] on div at bounding box center [616, 177] width 1135 height 36
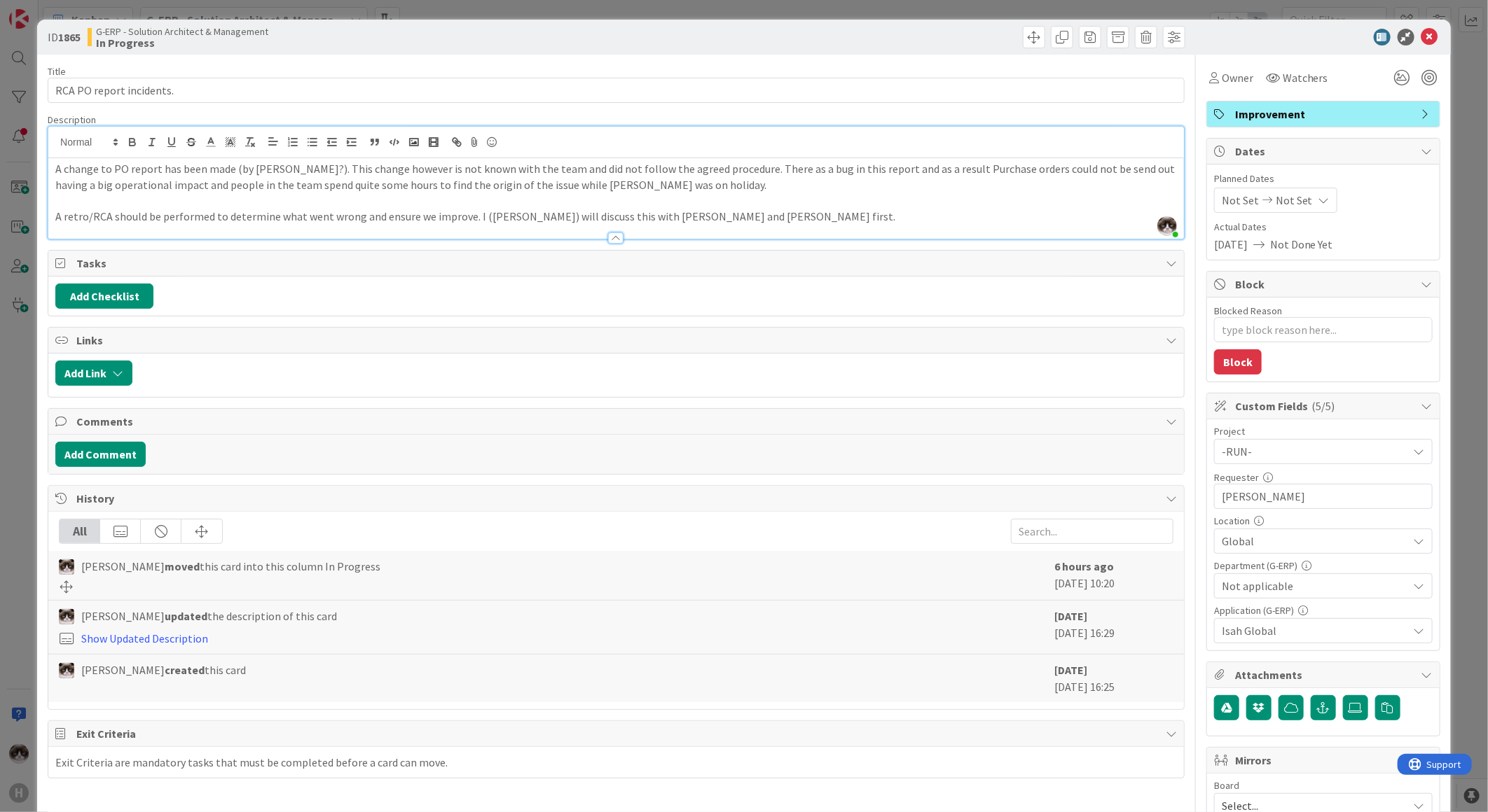
click at [289, 165] on p "A change to PO report has been made (by [PERSON_NAME]?). This change however is…" at bounding box center [617, 177] width 1122 height 32
type textarea "x"
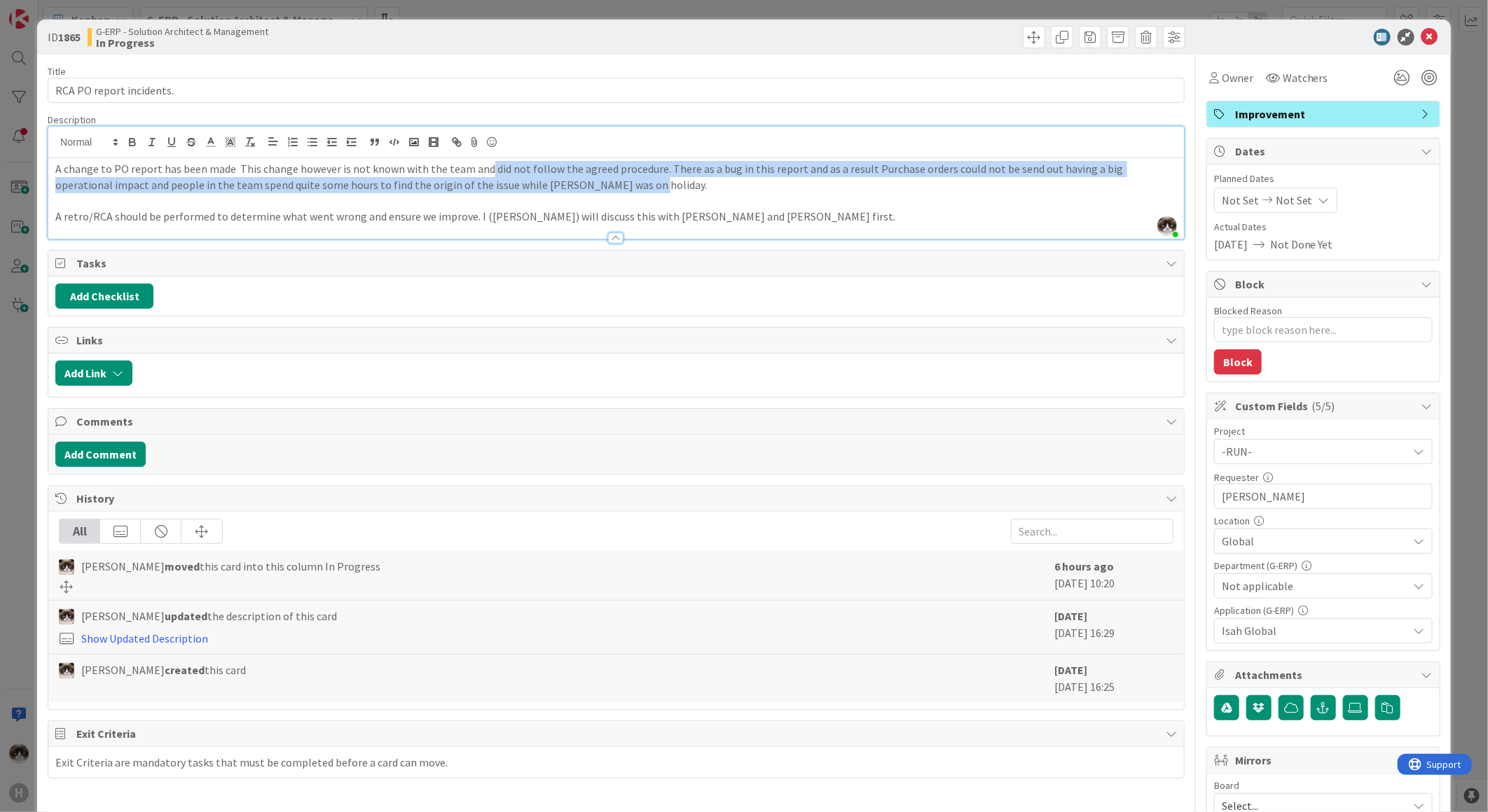
drag, startPoint x: 483, startPoint y: 165, endPoint x: 681, endPoint y: 182, distance: 198.7
click at [681, 182] on p "A change to PO report has been made This change however is not known with the t…" at bounding box center [617, 177] width 1122 height 32
click at [674, 177] on p "A change to PO report has been made This change however is not known with the t…" at bounding box center [617, 177] width 1122 height 32
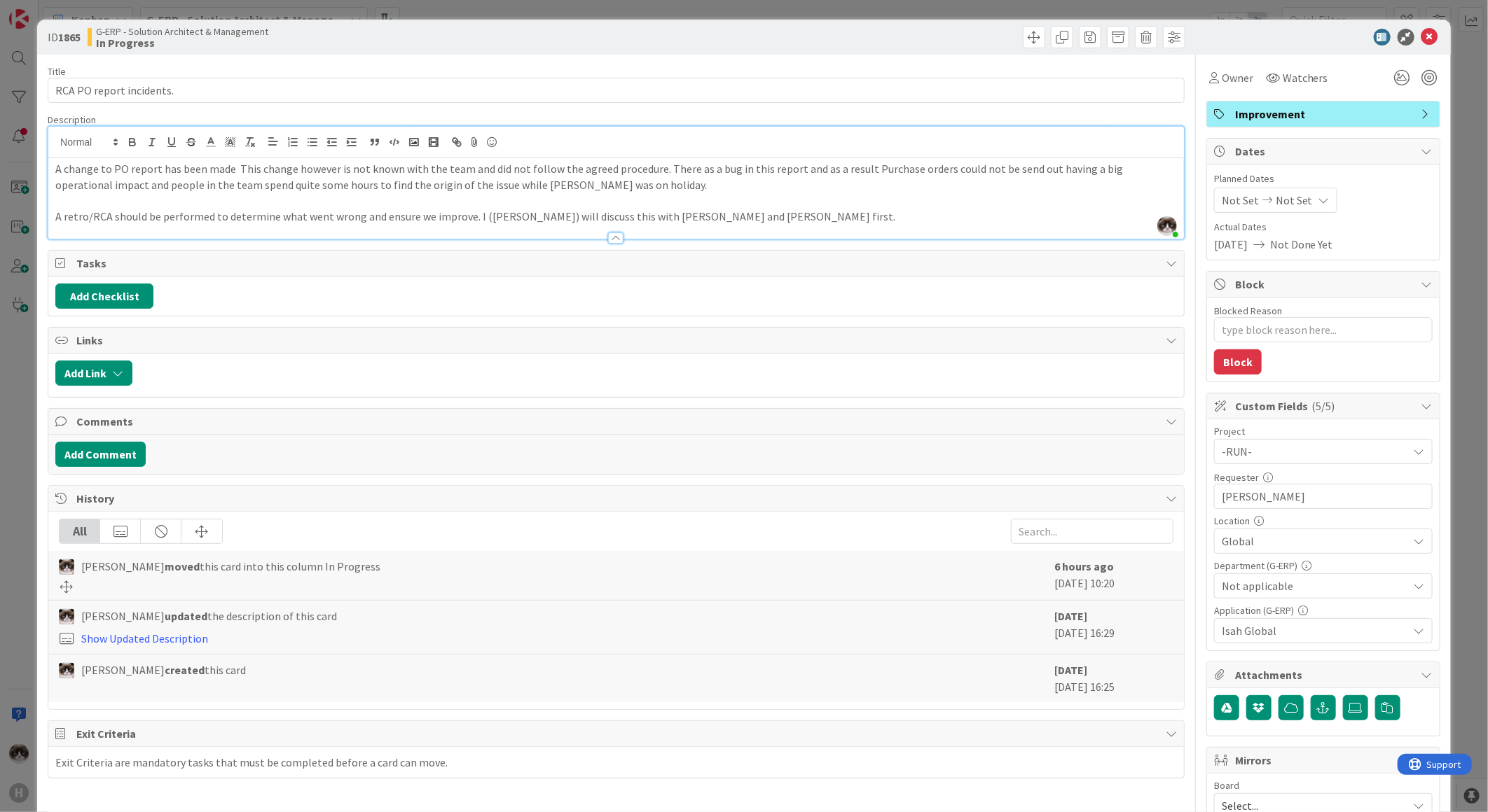
click at [650, 167] on p "A change to PO report has been made This change however is not known with the t…" at bounding box center [617, 177] width 1122 height 32
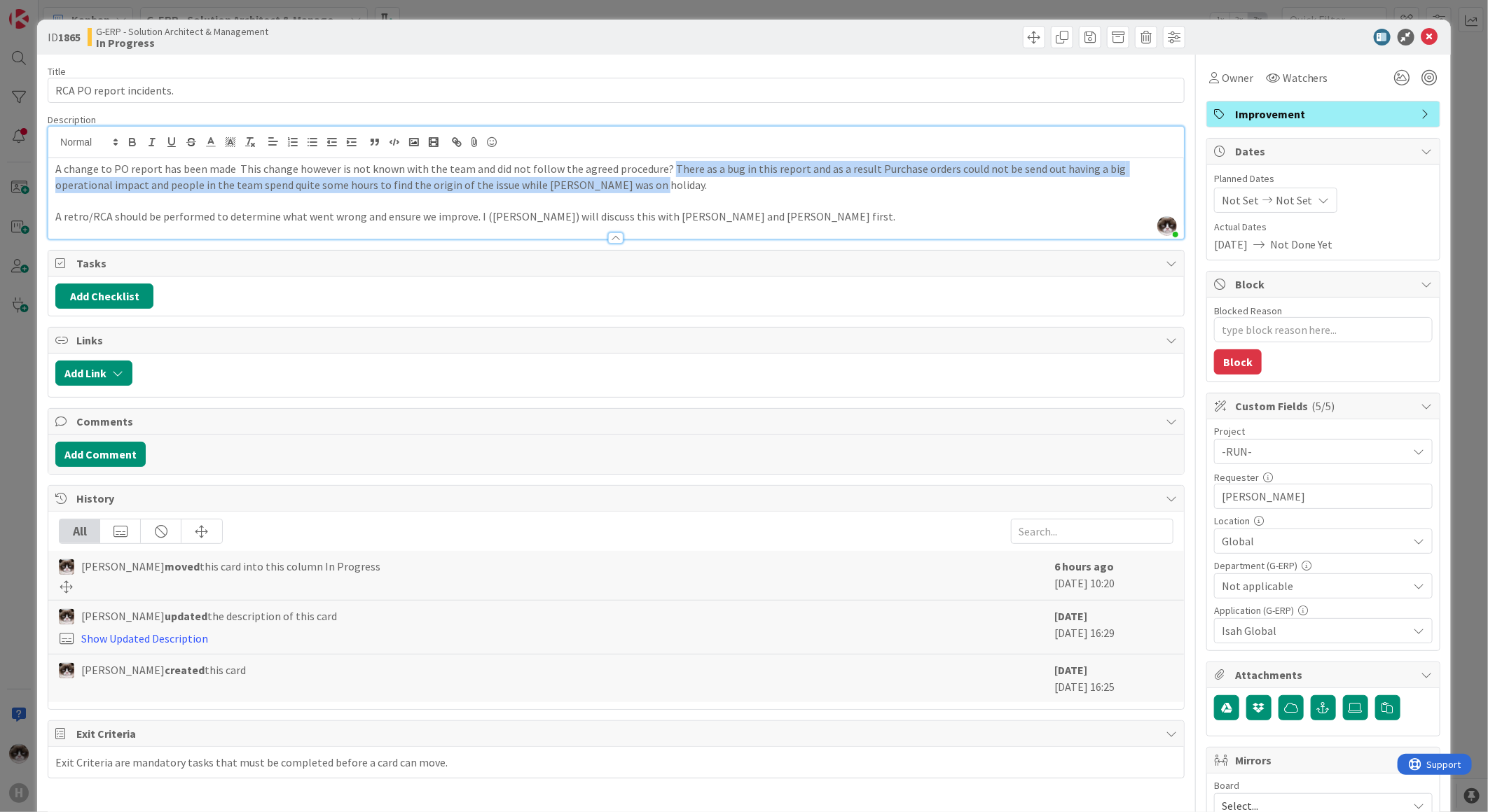
drag, startPoint x: 659, startPoint y: 173, endPoint x: 663, endPoint y: 180, distance: 8.1
click at [663, 180] on p "A change to PO report has been made This change however is not known with the t…" at bounding box center [617, 177] width 1122 height 32
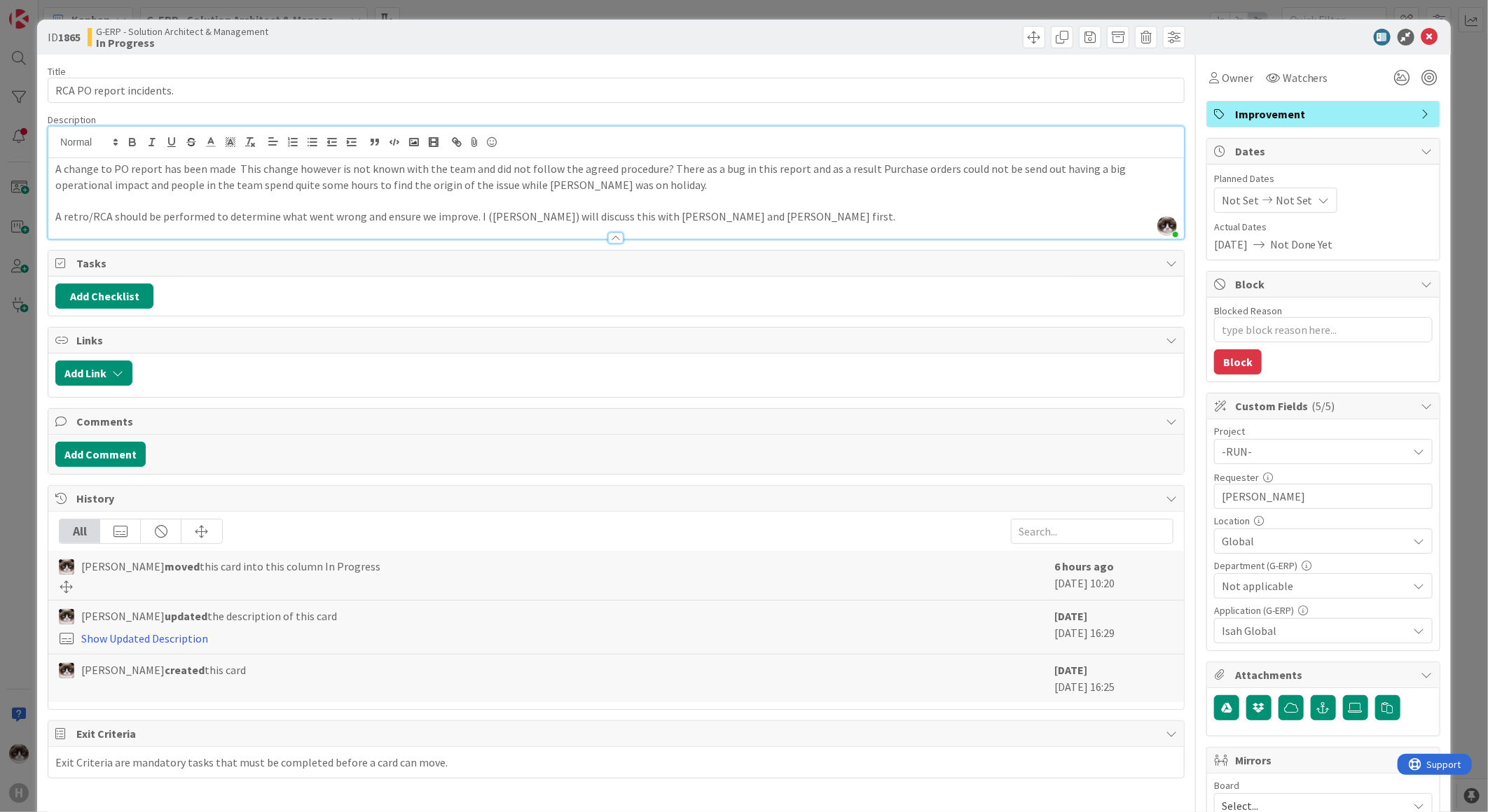
click at [627, 200] on p at bounding box center [617, 200] width 1122 height 16
drag, startPoint x: 607, startPoint y: 189, endPoint x: 451, endPoint y: 178, distance: 156.4
click at [451, 178] on p "A change to PO report has been made This change however is not known with the t…" at bounding box center [617, 177] width 1122 height 32
drag, startPoint x: 755, startPoint y: 214, endPoint x: 471, endPoint y: 219, distance: 284.0
click at [471, 219] on p "A retro/RCA should be performed to determine what went wrong and ensure we impr…" at bounding box center [617, 216] width 1122 height 16
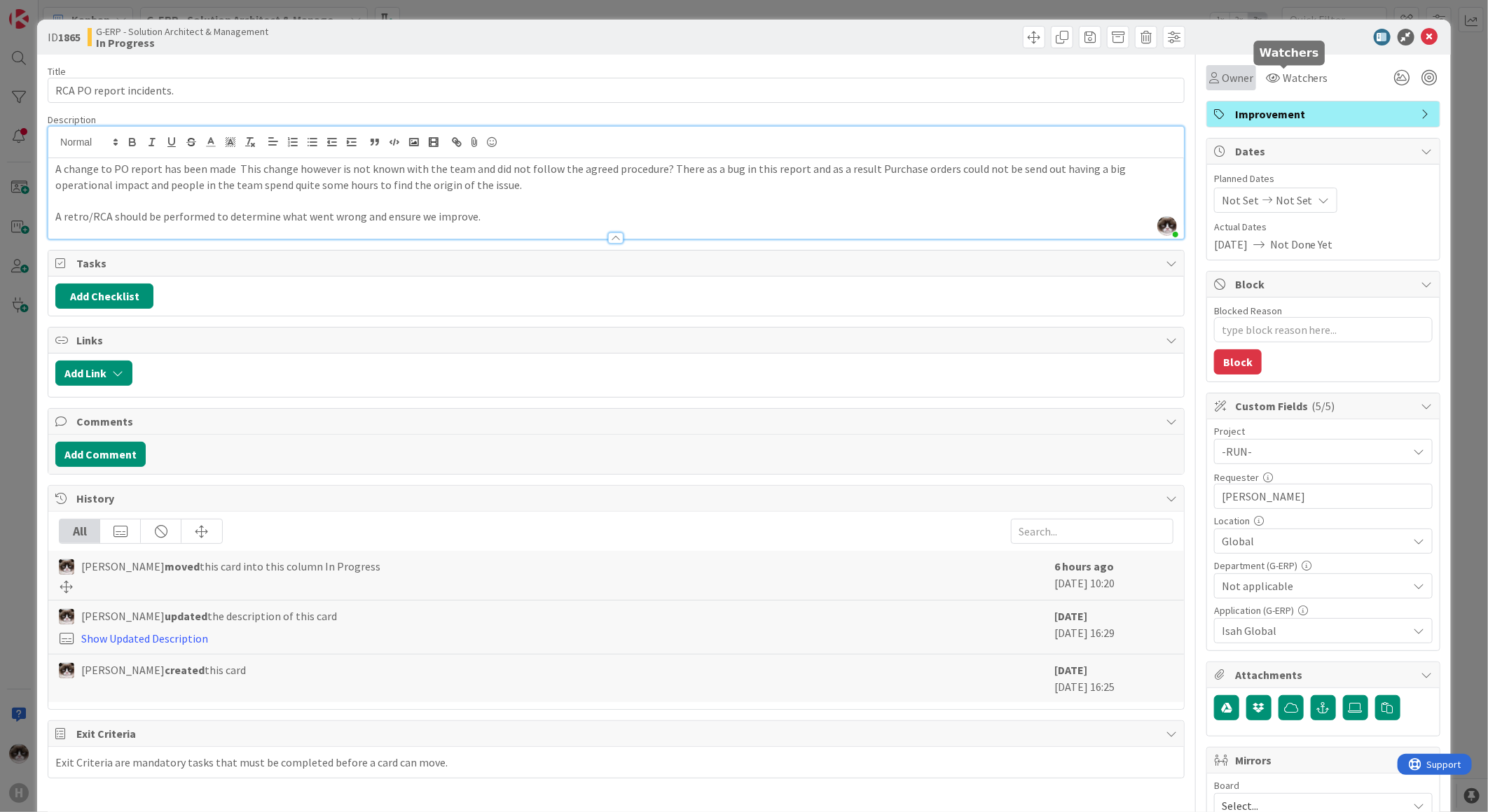
click at [1231, 80] on span "Owner" at bounding box center [1237, 78] width 32 height 17
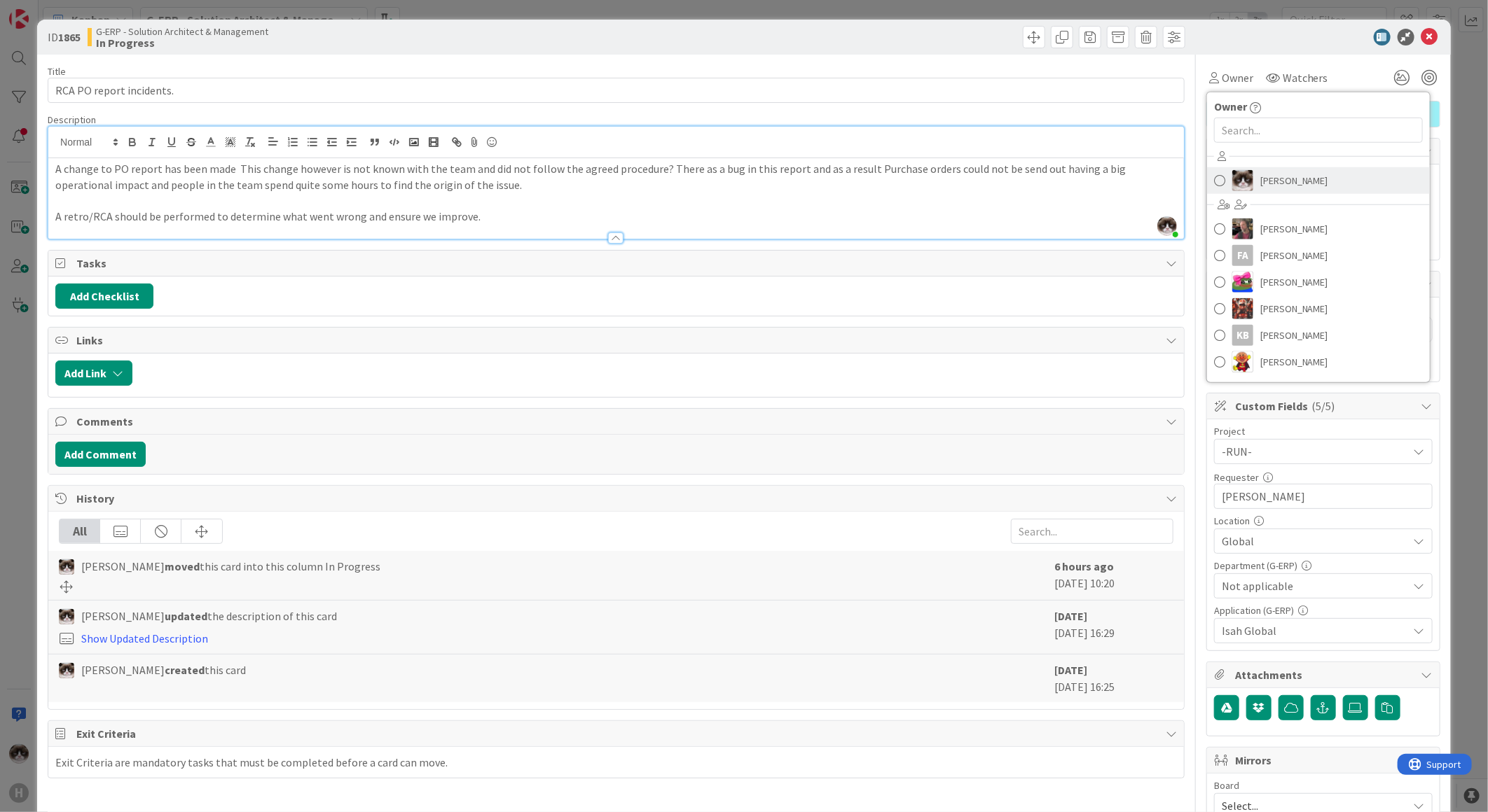
click at [1263, 184] on span "[PERSON_NAME]" at bounding box center [1295, 180] width 68 height 21
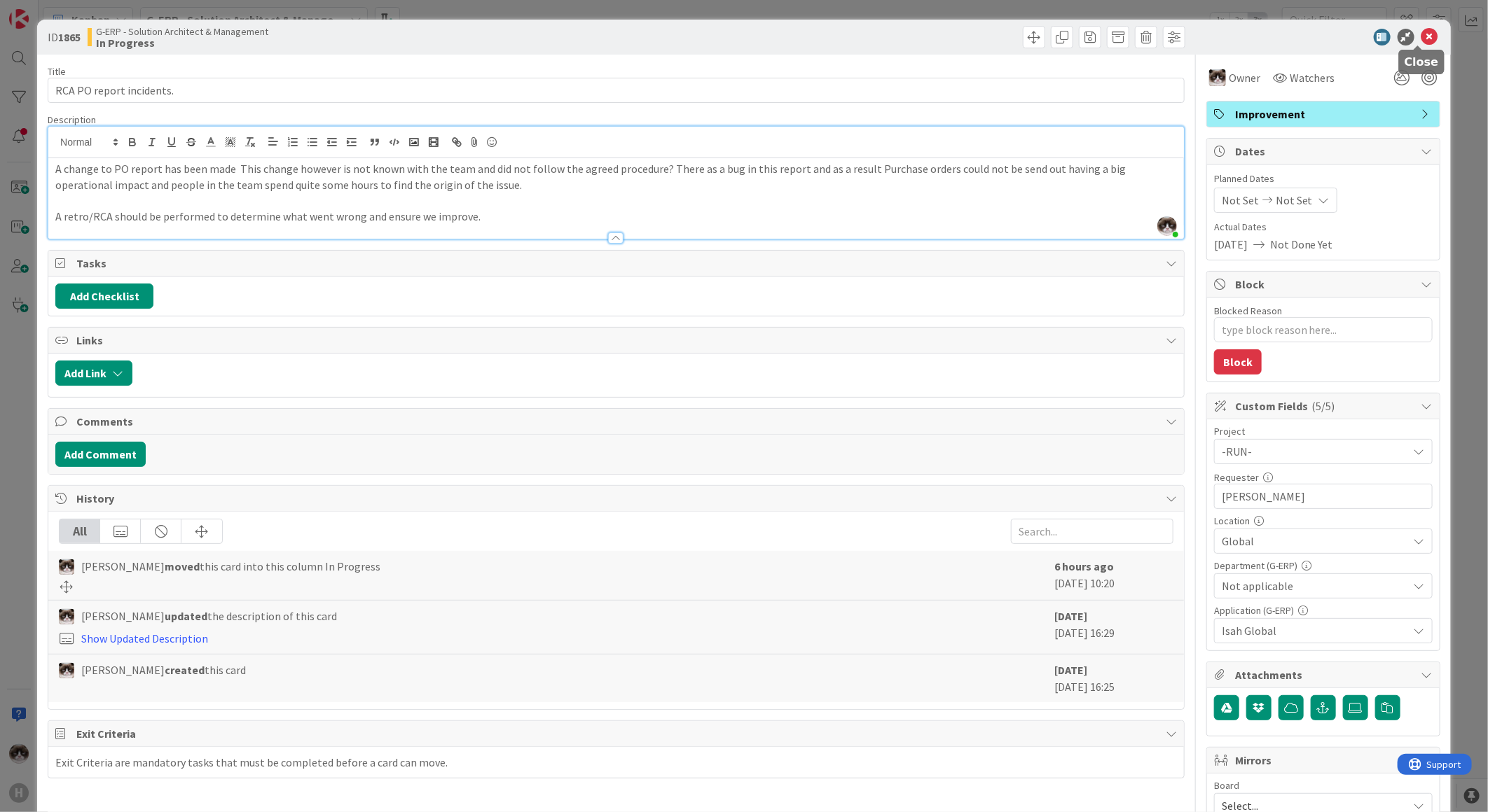
click at [1422, 29] on icon at bounding box center [1430, 37] width 17 height 17
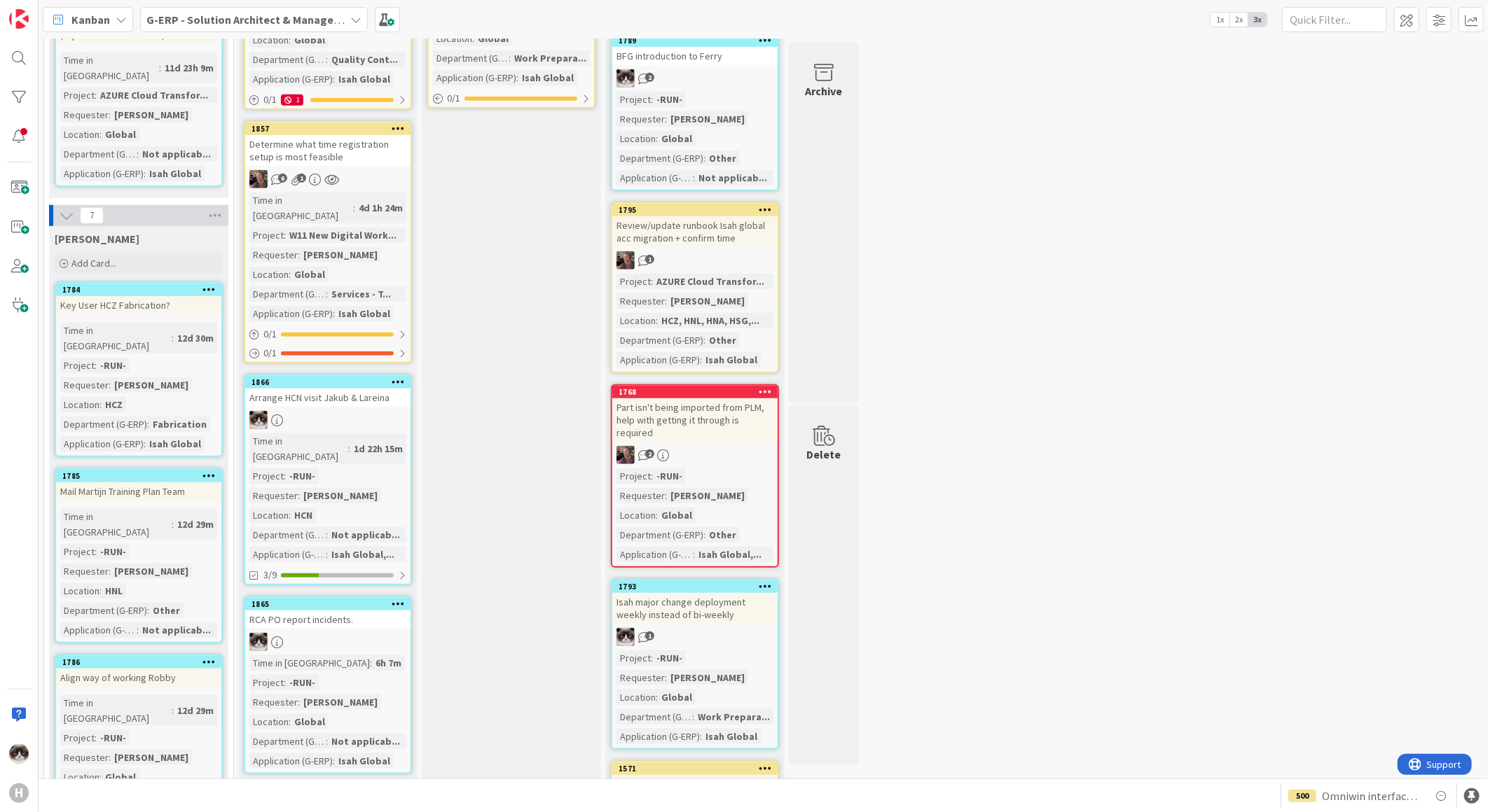
scroll to position [679, 0]
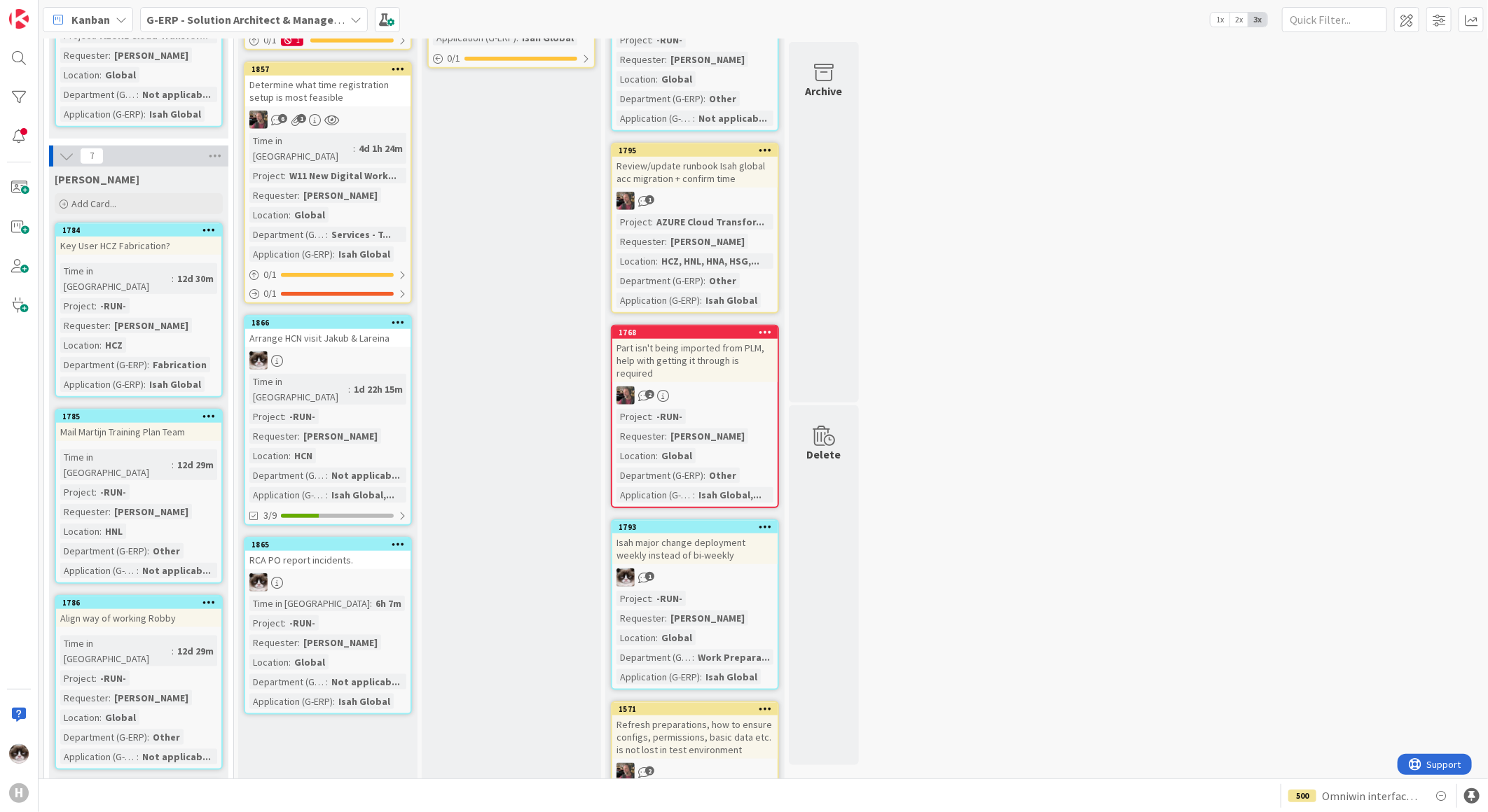
click at [335, 573] on div at bounding box center [327, 582] width 165 height 18
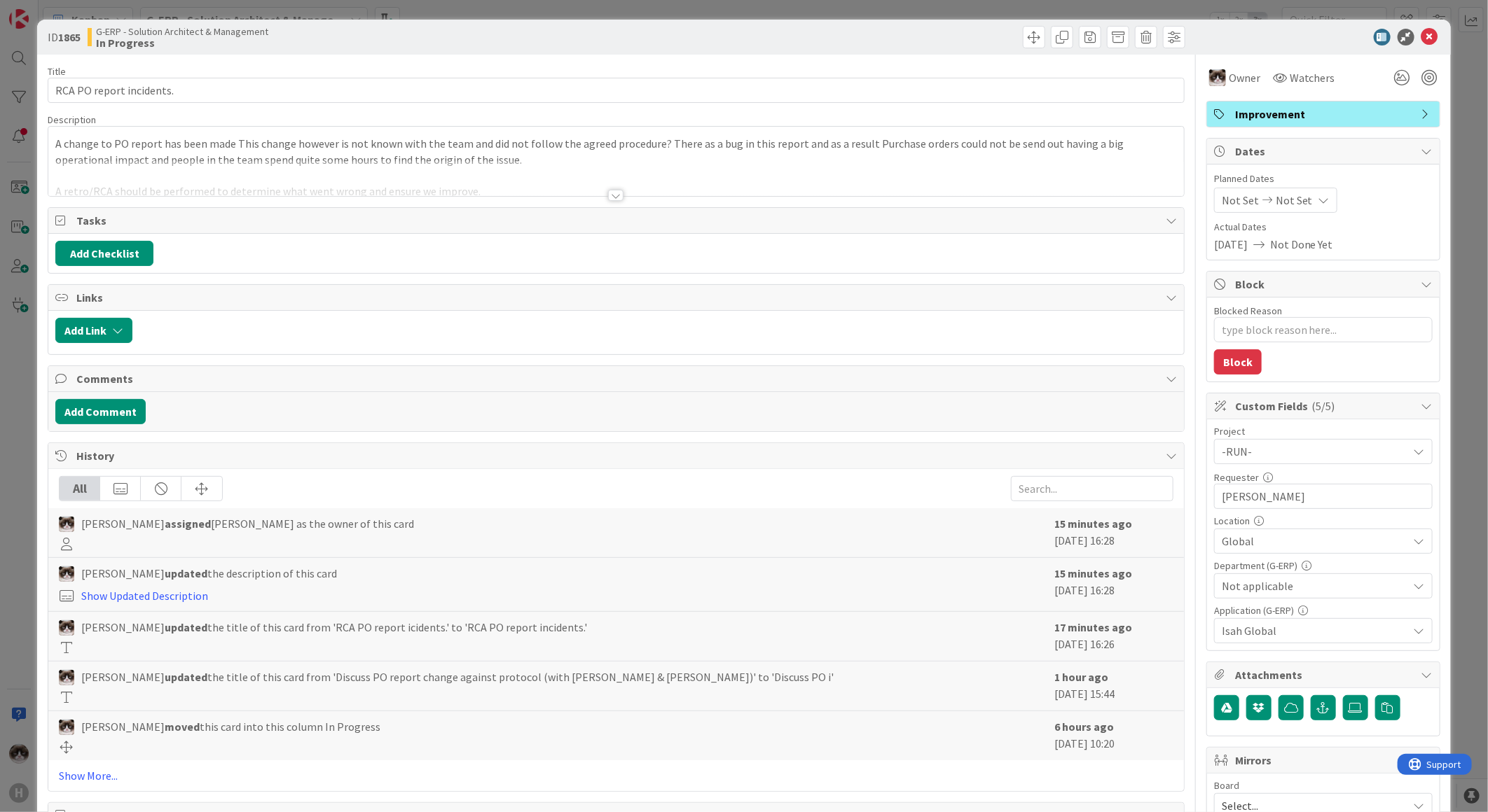
type textarea "x"
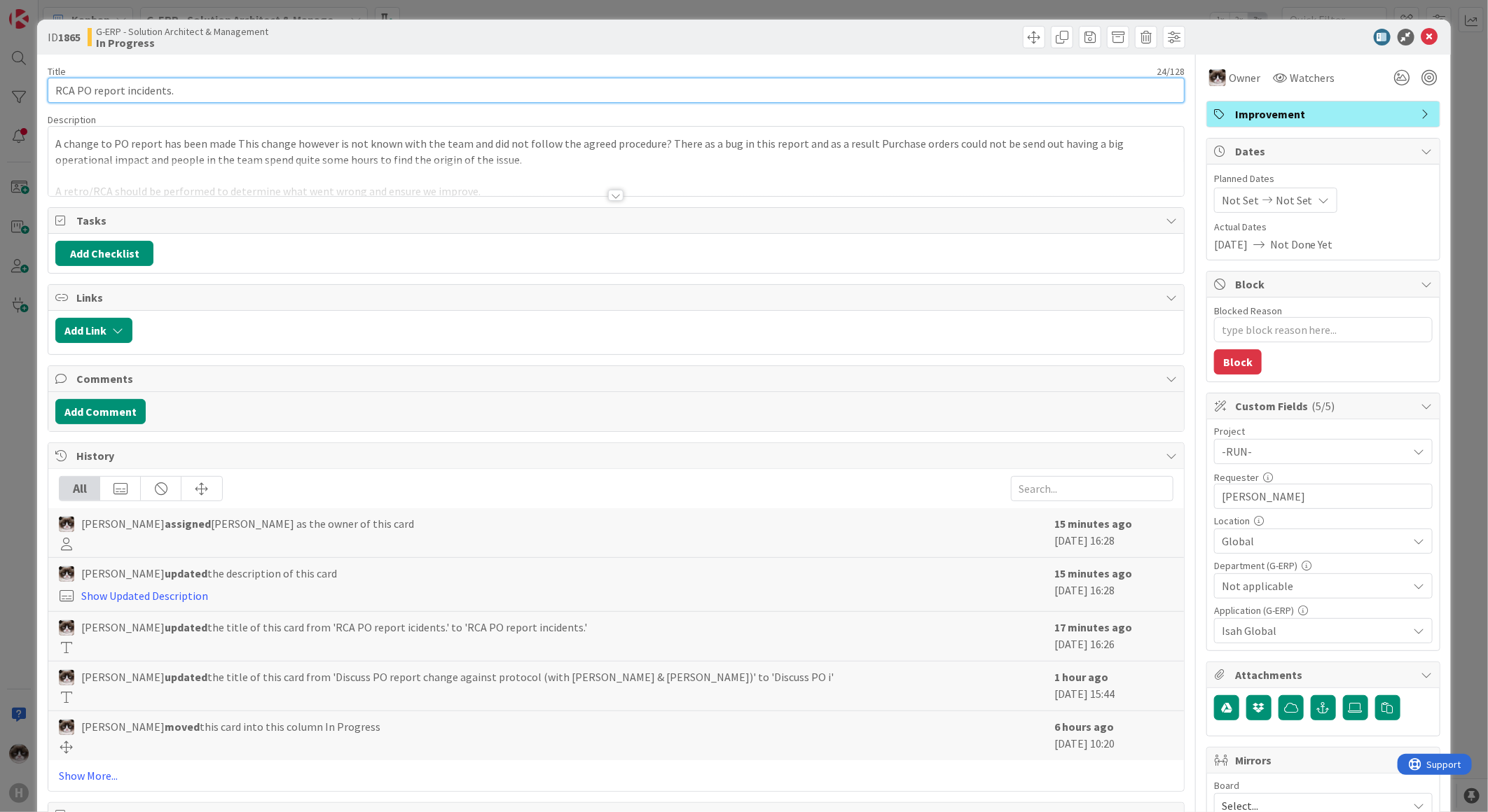
click at [52, 88] on input "RCA PO report incidents." at bounding box center [616, 90] width 1137 height 25
type input "[DATE] RCA PO report incidents."
type textarea "x"
type input "[DATE] RCA PO report incidents."
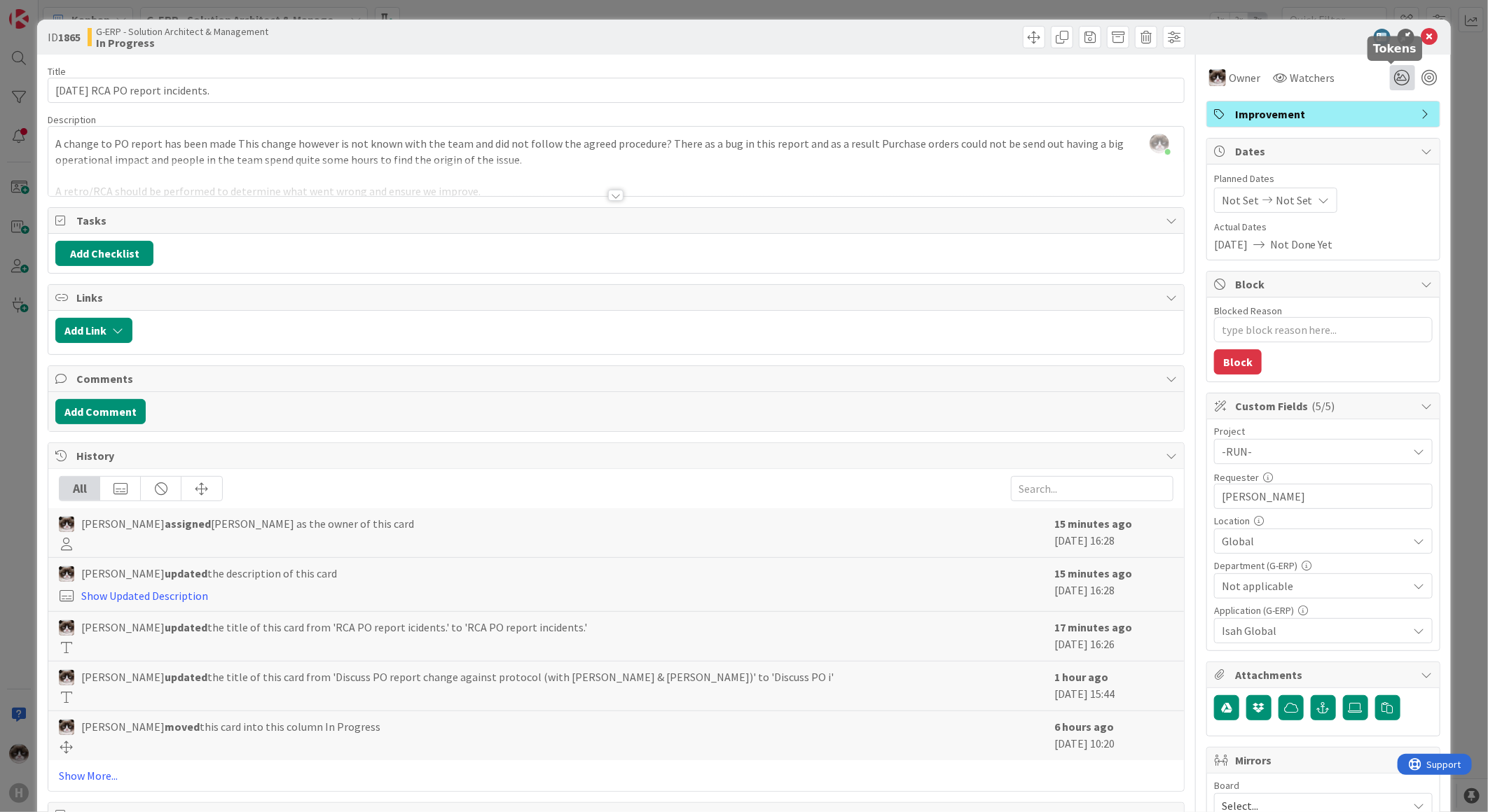
click at [1390, 85] on icon at bounding box center [1403, 78] width 25 height 25
click at [1380, 128] on icon at bounding box center [1386, 130] width 12 height 12
click at [1422, 37] on icon at bounding box center [1430, 37] width 17 height 17
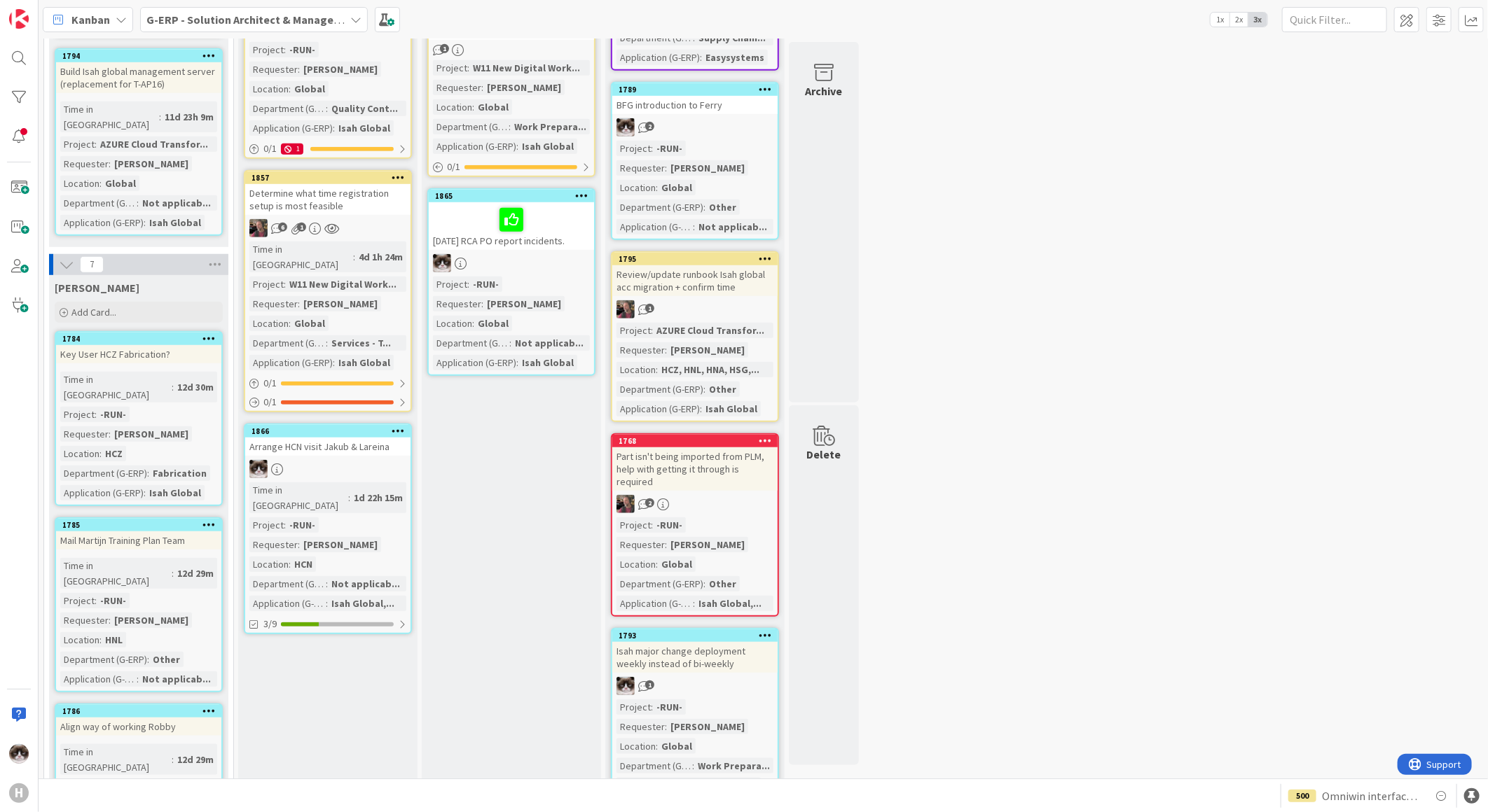
scroll to position [289, 0]
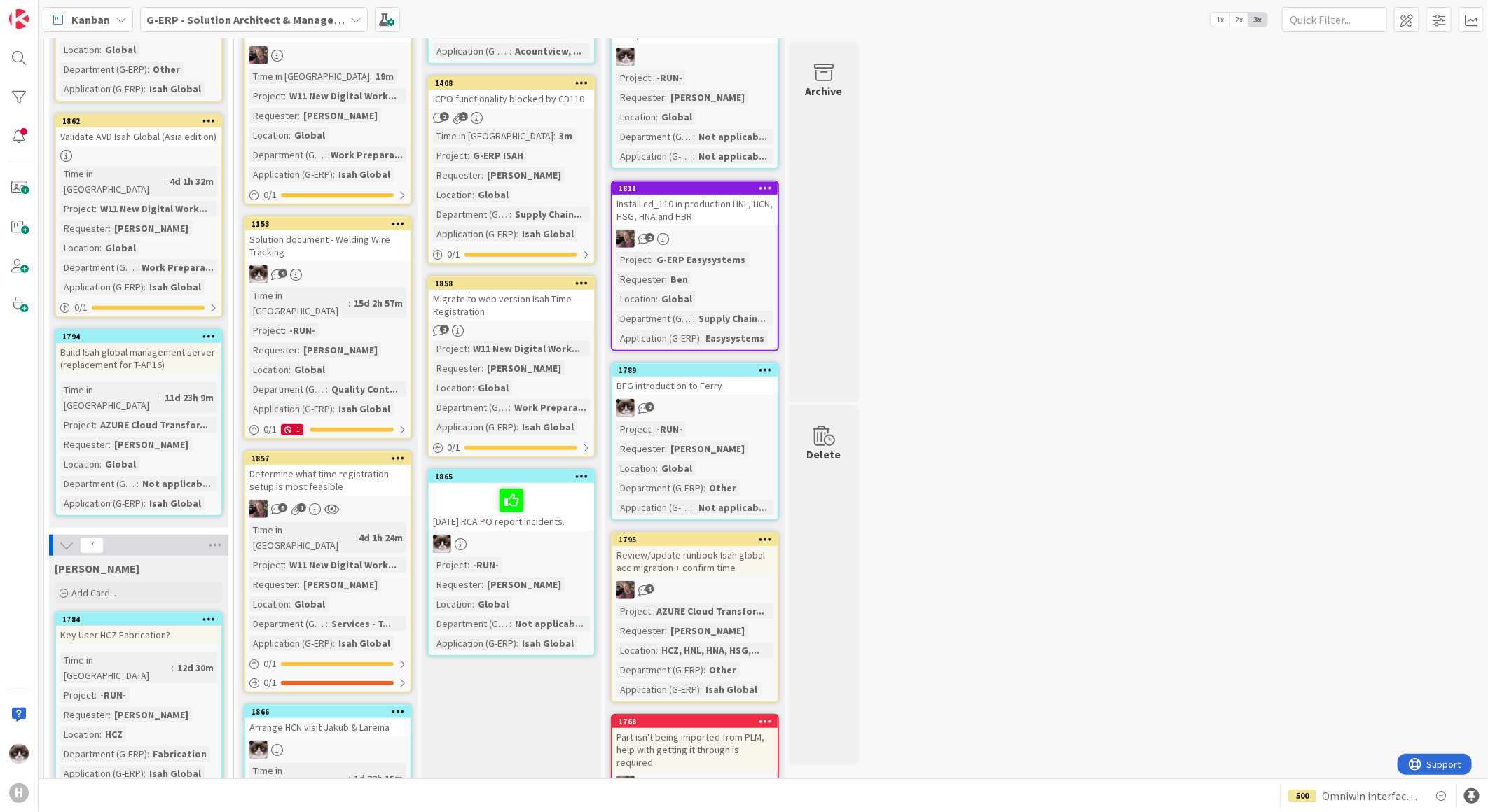
click at [266, 23] on b "G-ERP - Solution Architect & Management" at bounding box center [253, 19] width 214 height 14
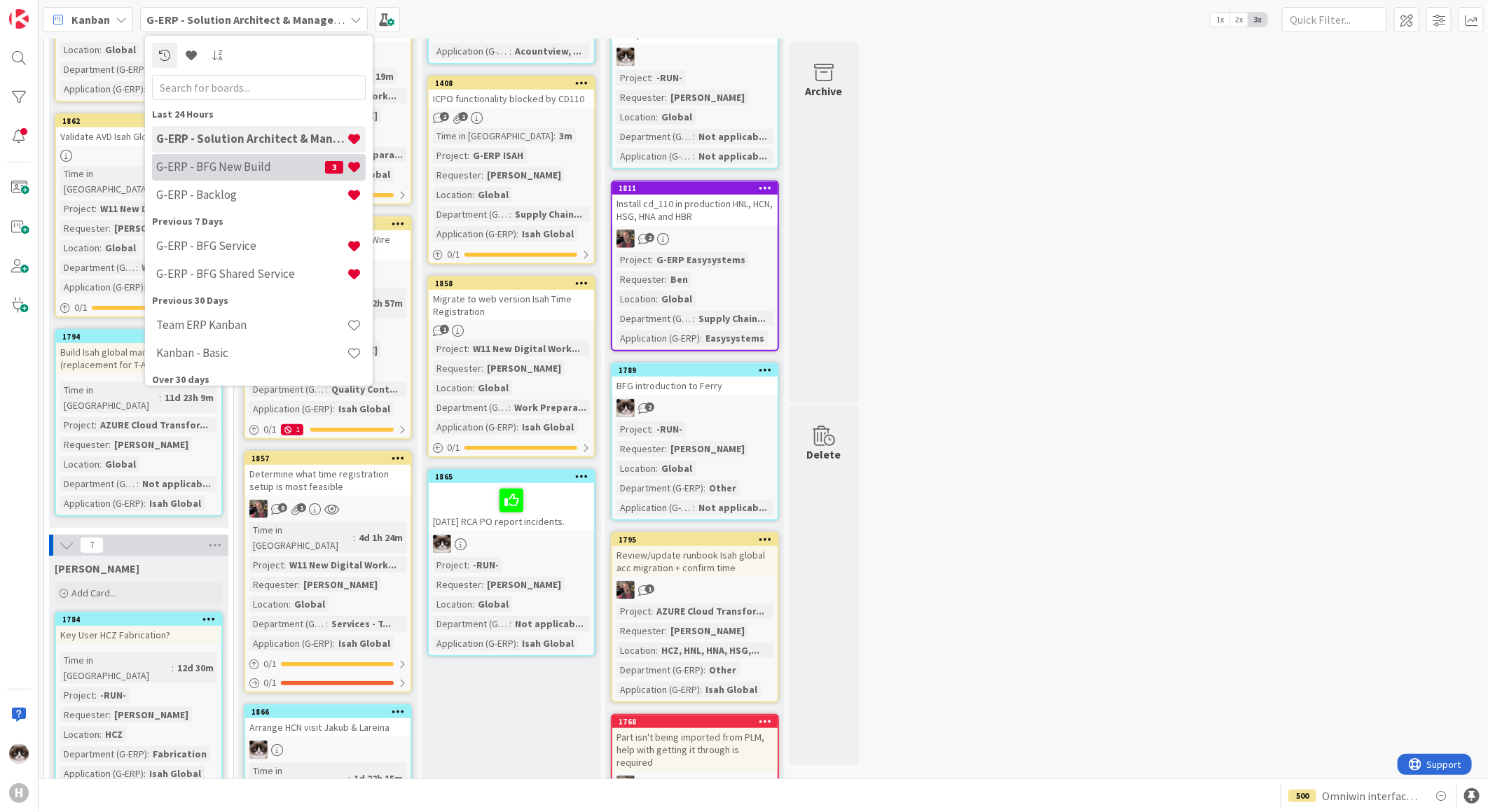
click at [289, 168] on h4 "G-ERP - BFG New Build" at bounding box center [240, 166] width 168 height 14
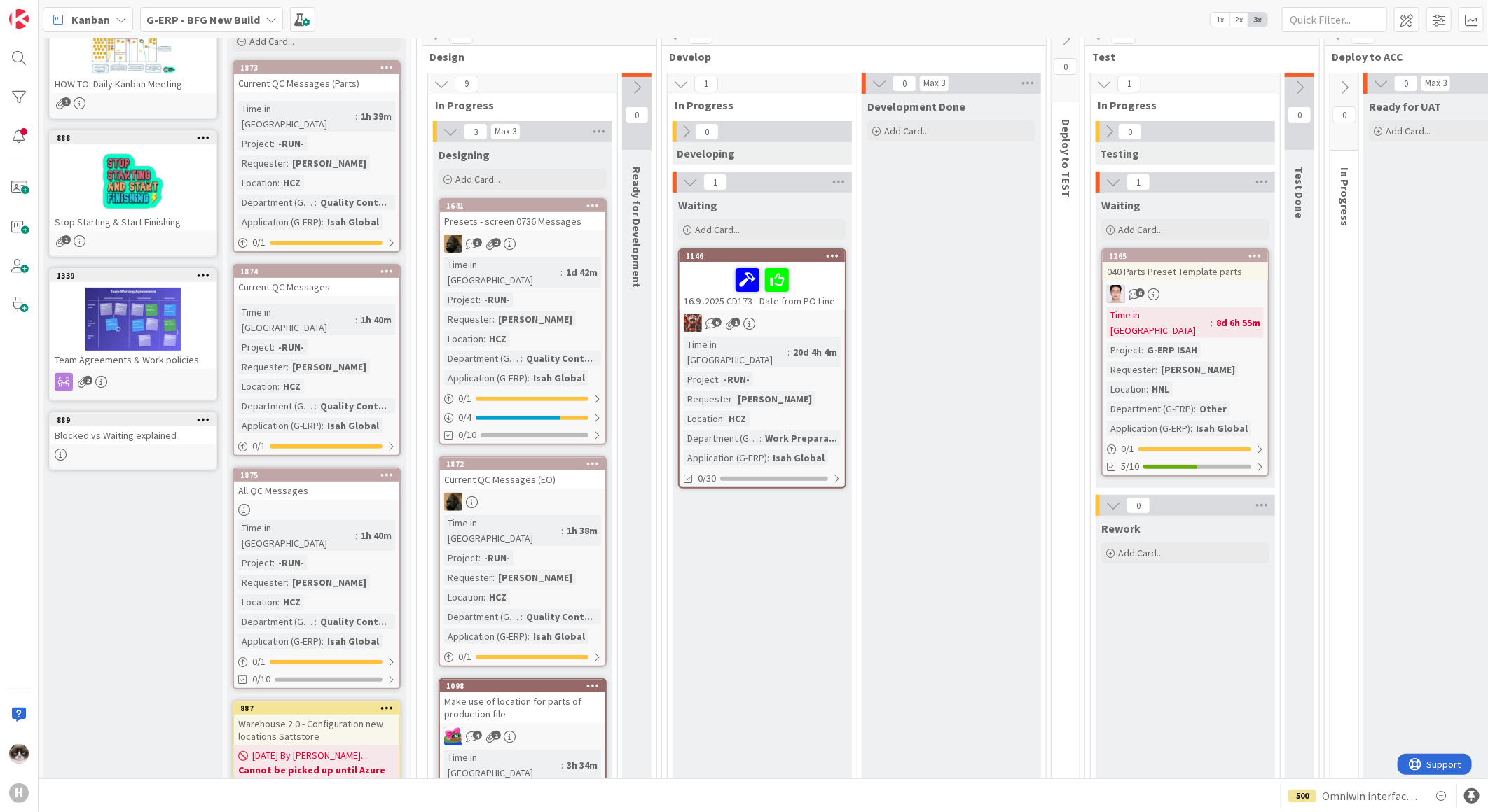
click at [761, 309] on div "16.9 .2025 CD173 - Date from PO Line" at bounding box center [762, 286] width 165 height 47
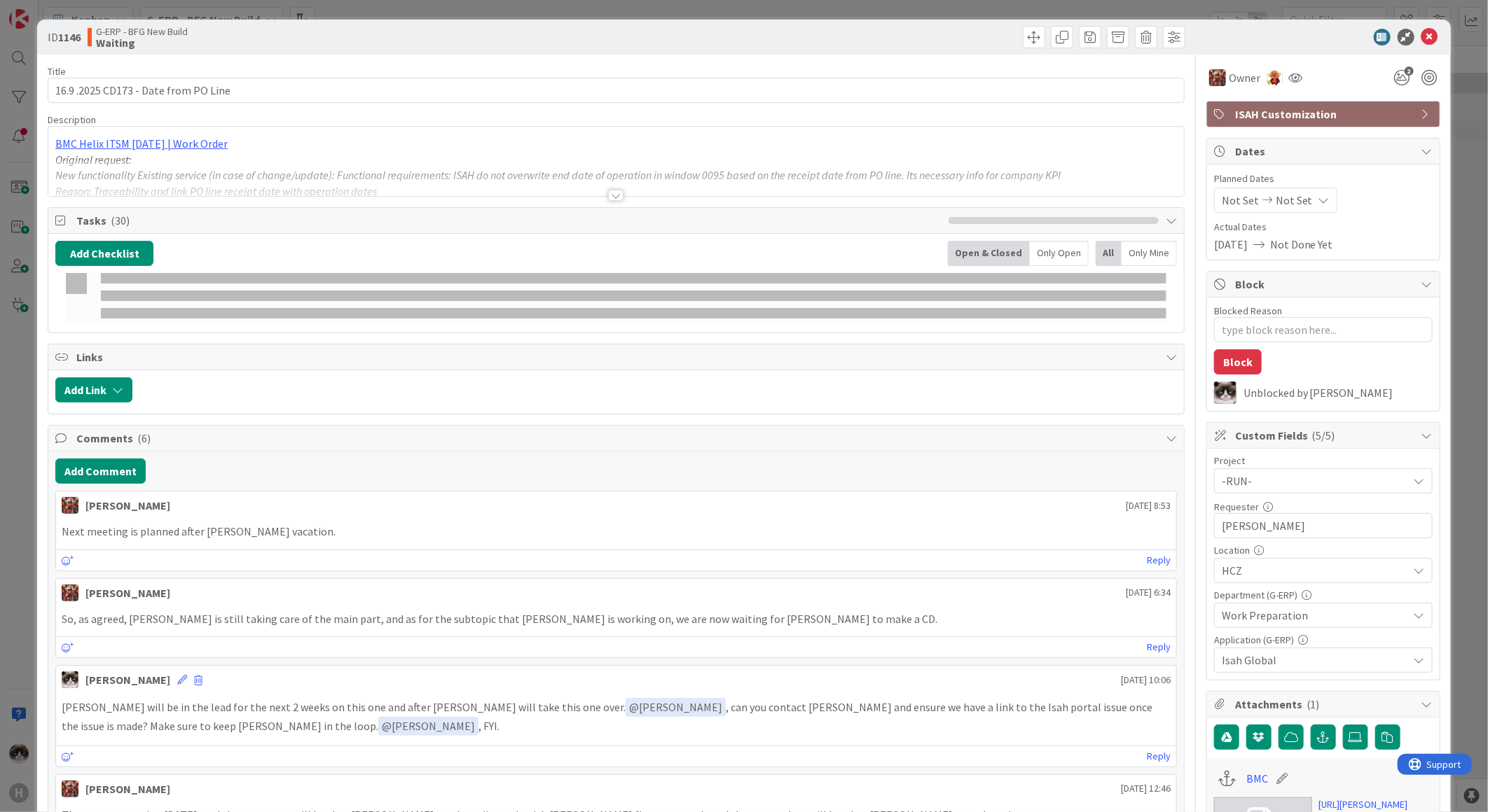
click at [608, 193] on div at bounding box center [616, 196] width 16 height 12
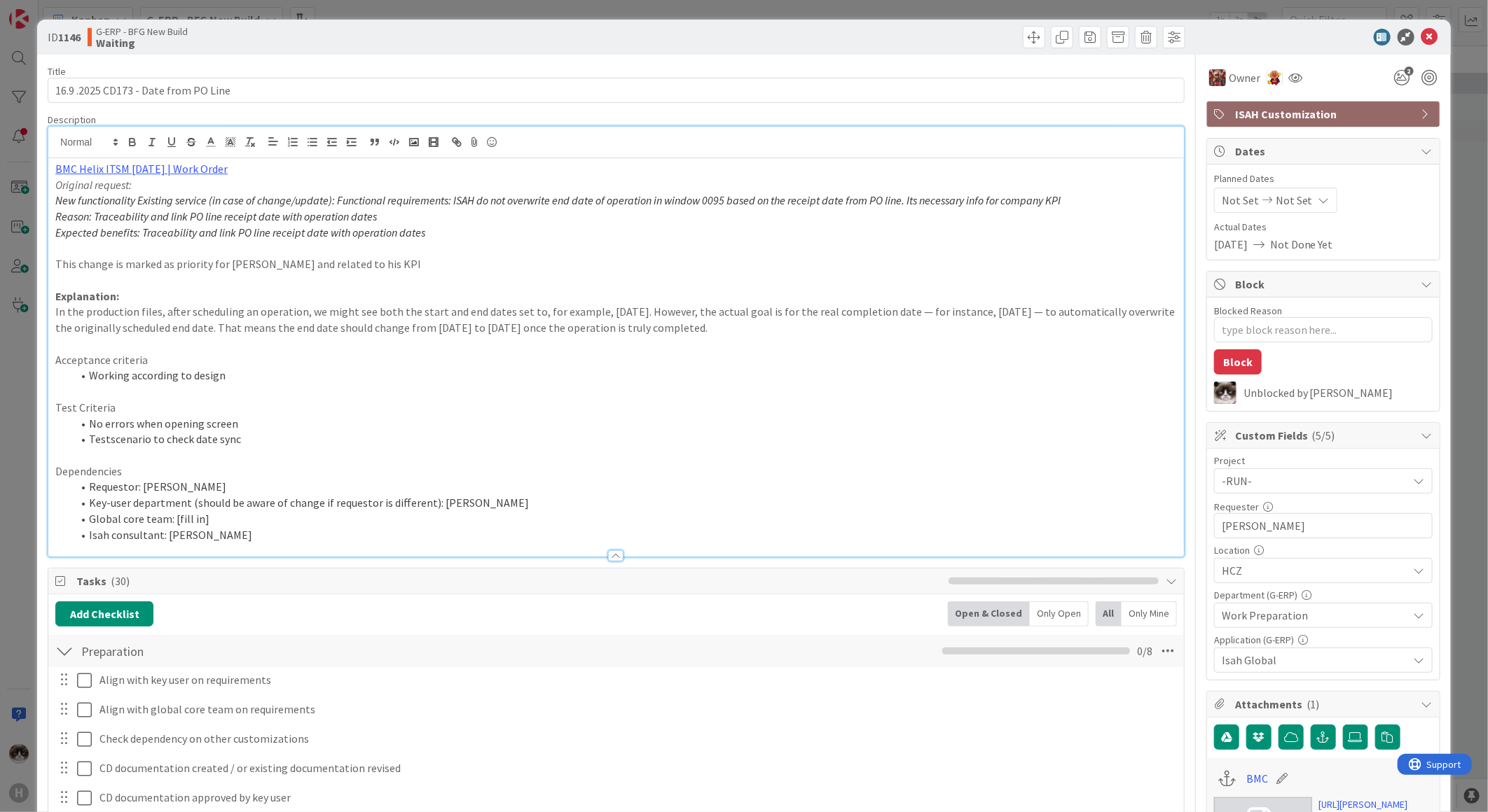
type textarea "x"
click at [1422, 38] on icon at bounding box center [1430, 37] width 17 height 17
click at [1422, 35] on icon at bounding box center [1430, 37] width 17 height 17
